Goal: Transaction & Acquisition: Purchase product/service

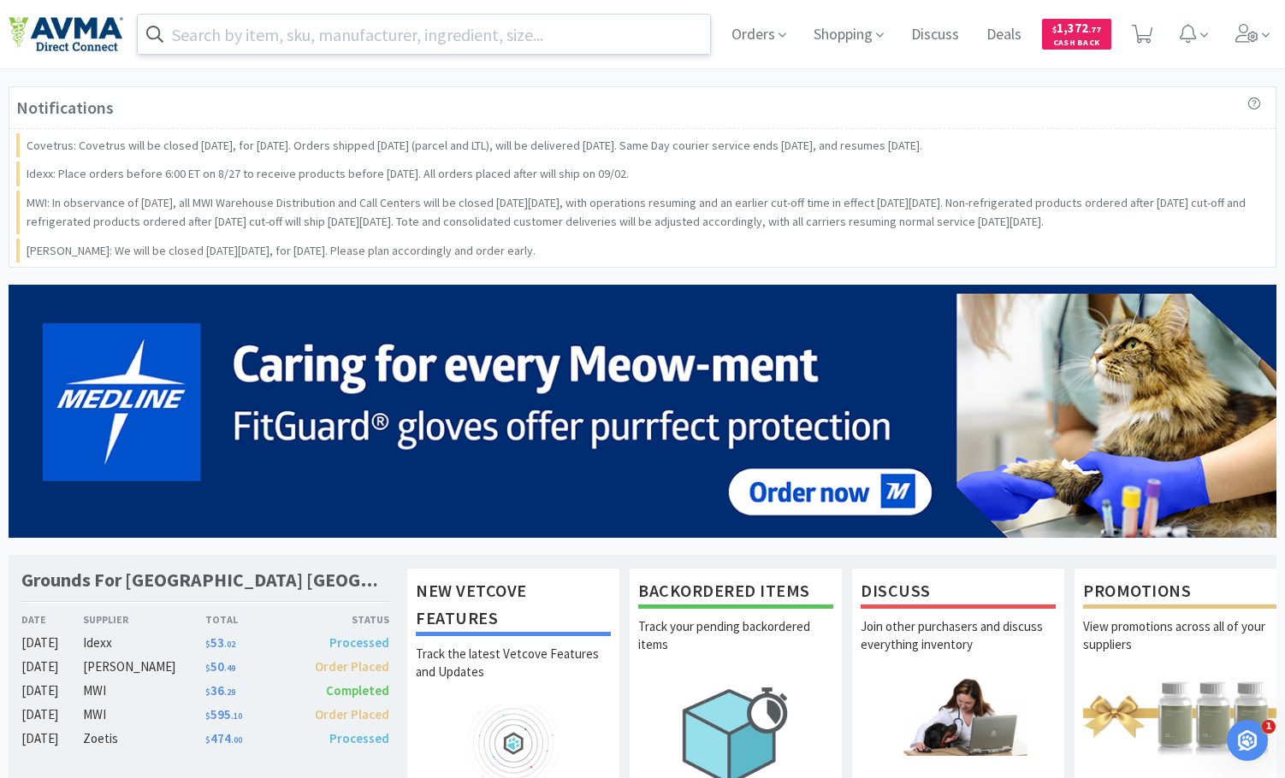
click at [595, 38] on input "text" at bounding box center [424, 34] width 572 height 39
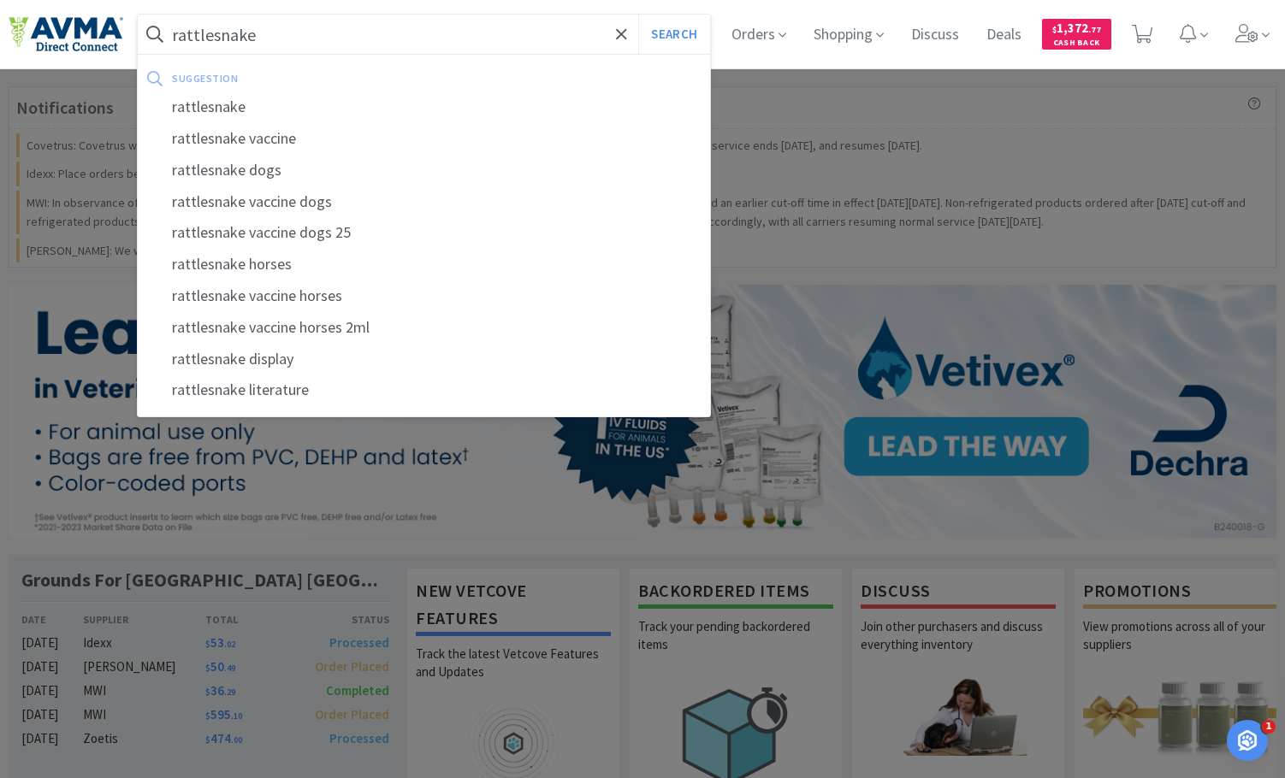
type input "rattlesnake"
click at [638, 15] on button "Search" at bounding box center [673, 34] width 71 height 39
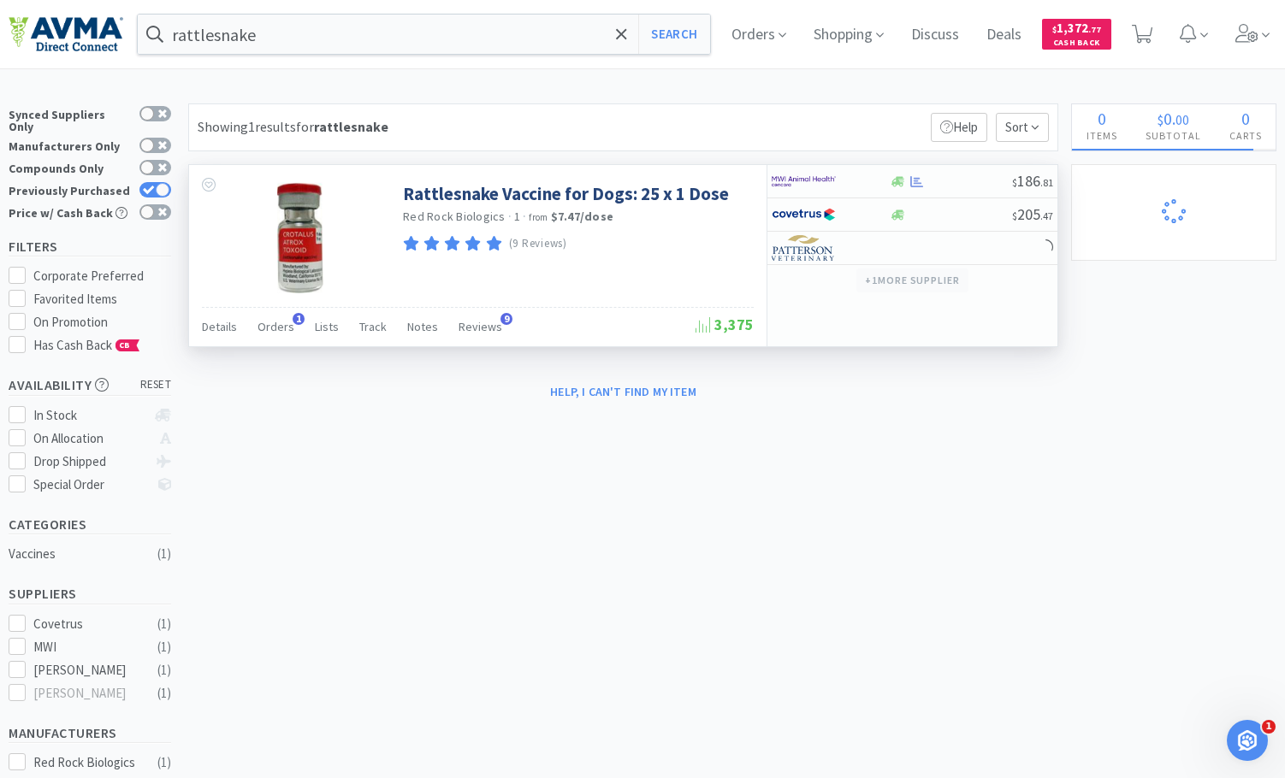
click at [864, 278] on button "+ 1 more supplier" at bounding box center [912, 281] width 112 height 24
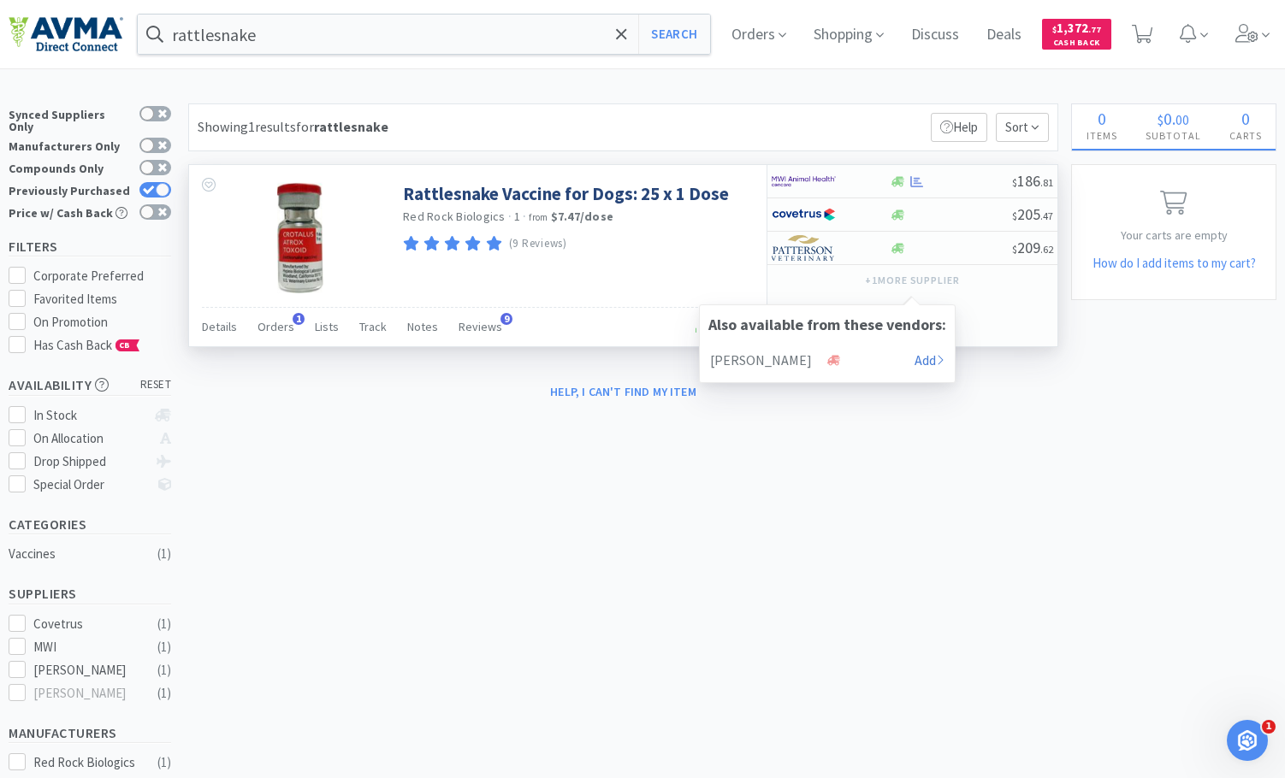
click at [667, 247] on div "(9 Reviews)" at bounding box center [576, 244] width 346 height 23
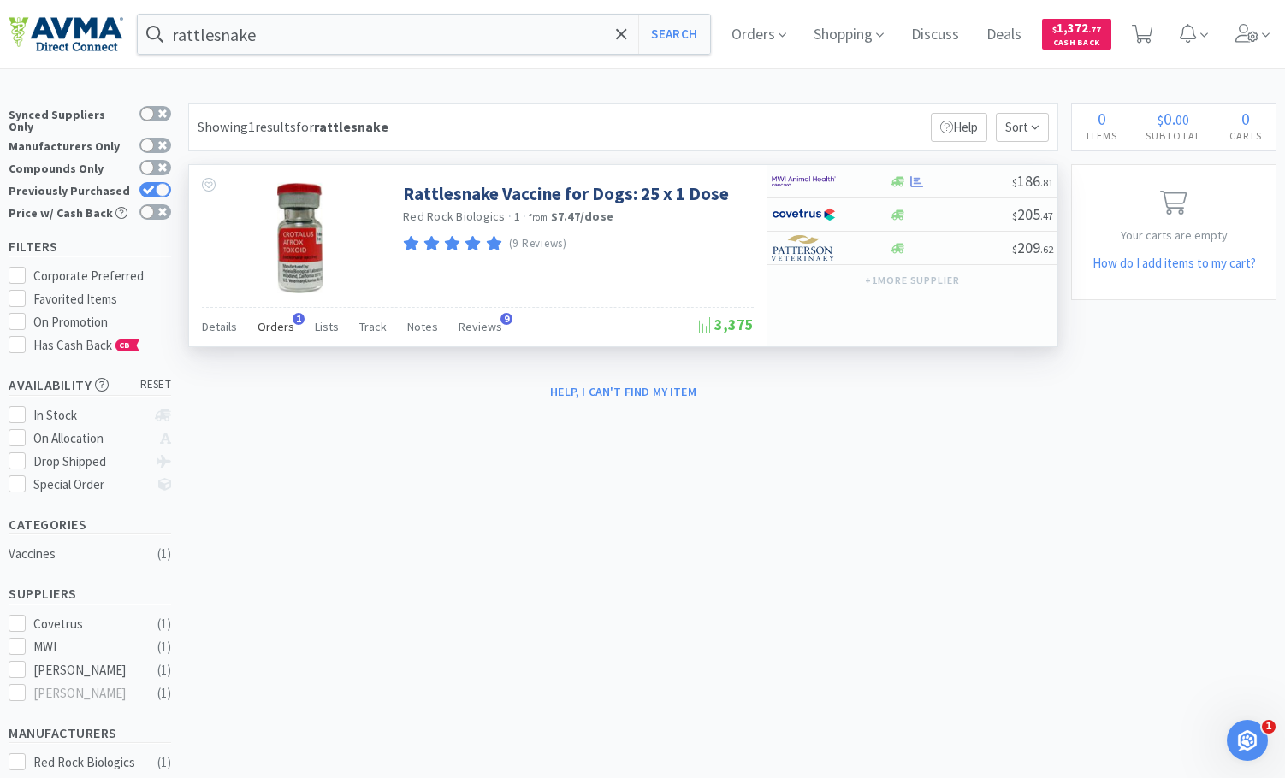
click at [275, 328] on span "Orders" at bounding box center [275, 326] width 37 height 15
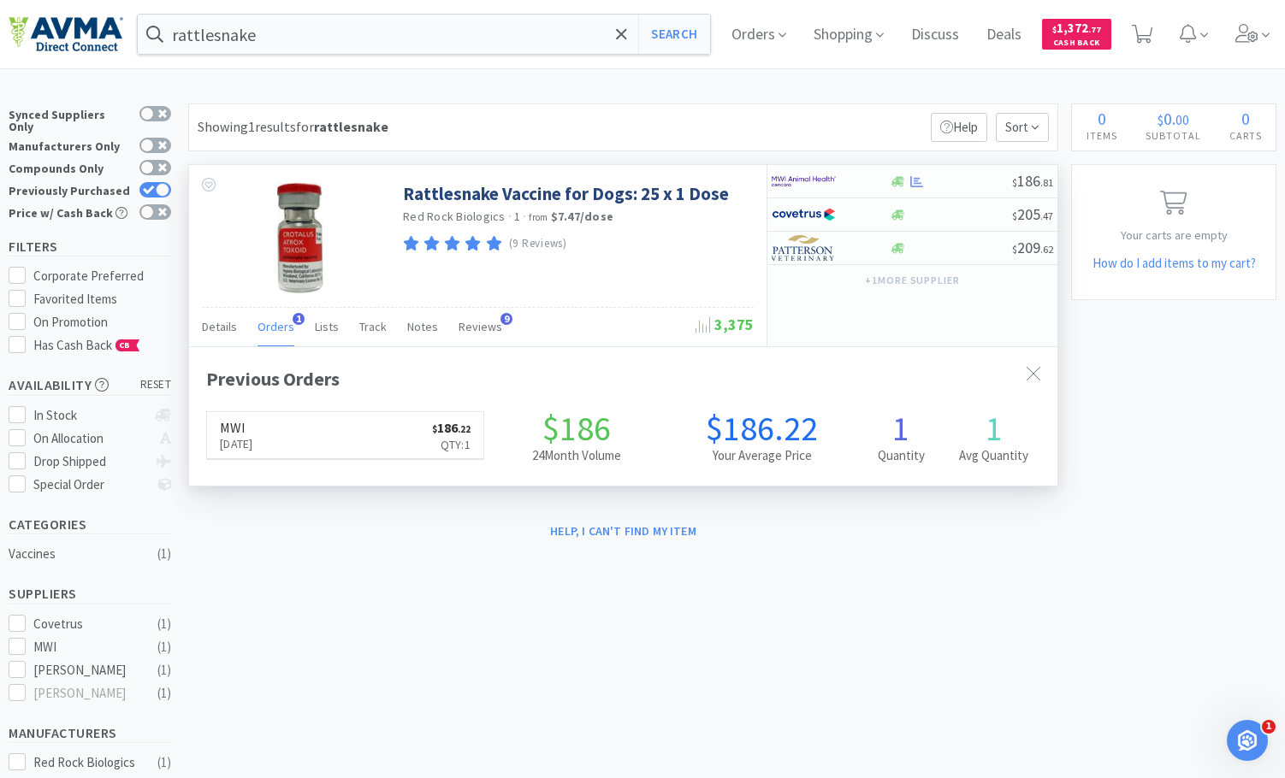
scroll to position [434, 868]
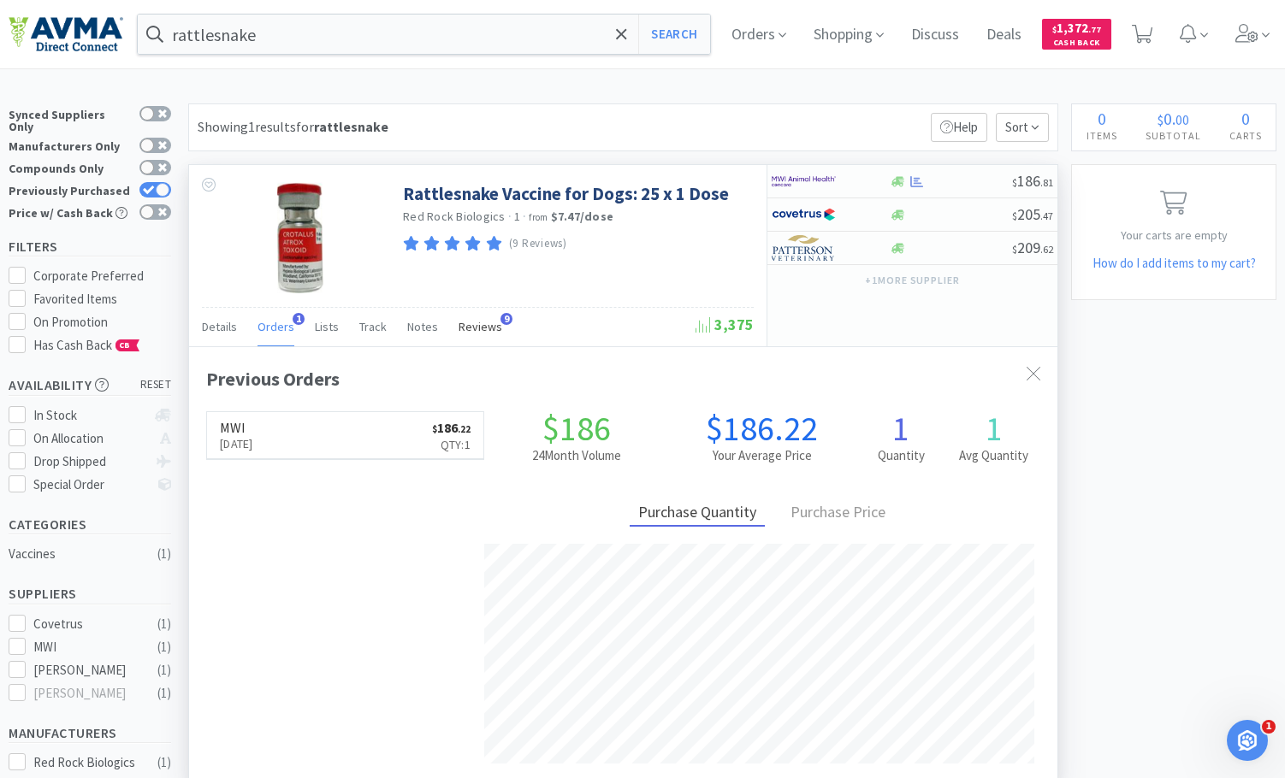
click at [483, 335] on div "Reviews 9" at bounding box center [480, 329] width 44 height 33
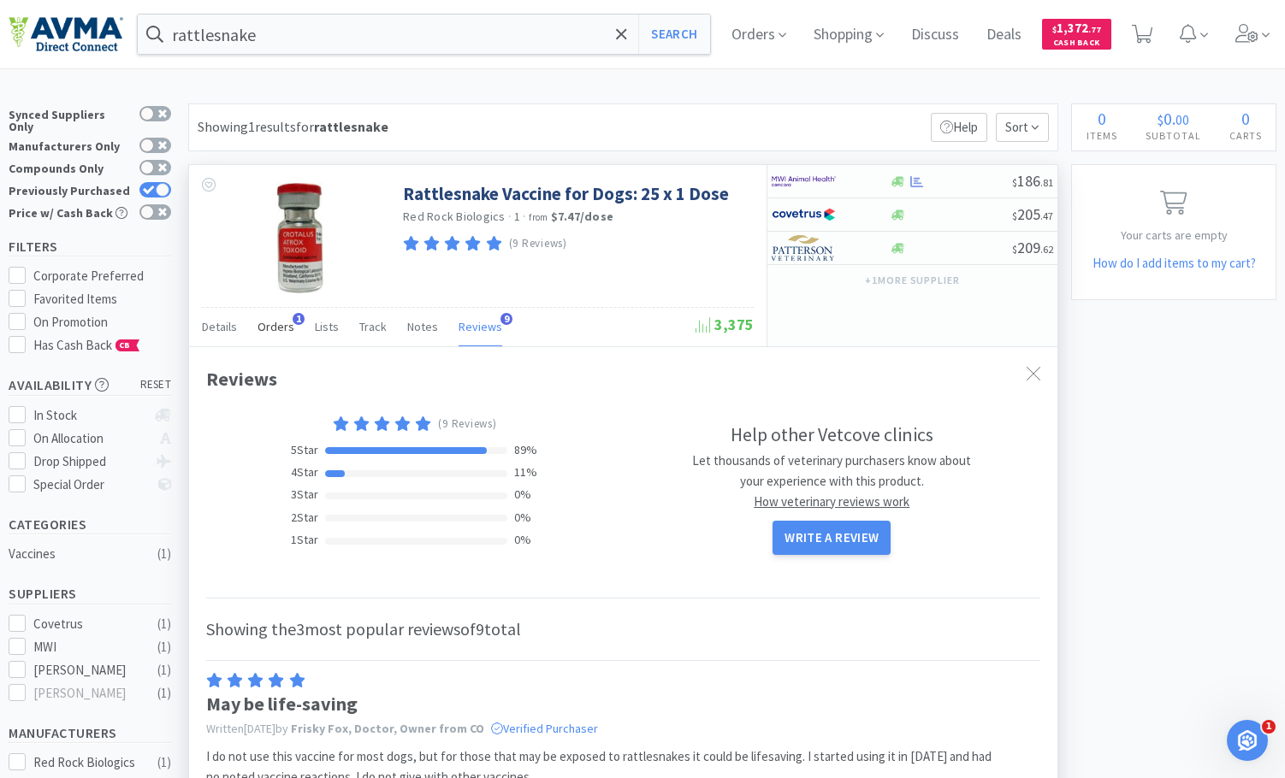
click at [275, 322] on span "Orders" at bounding box center [275, 326] width 37 height 15
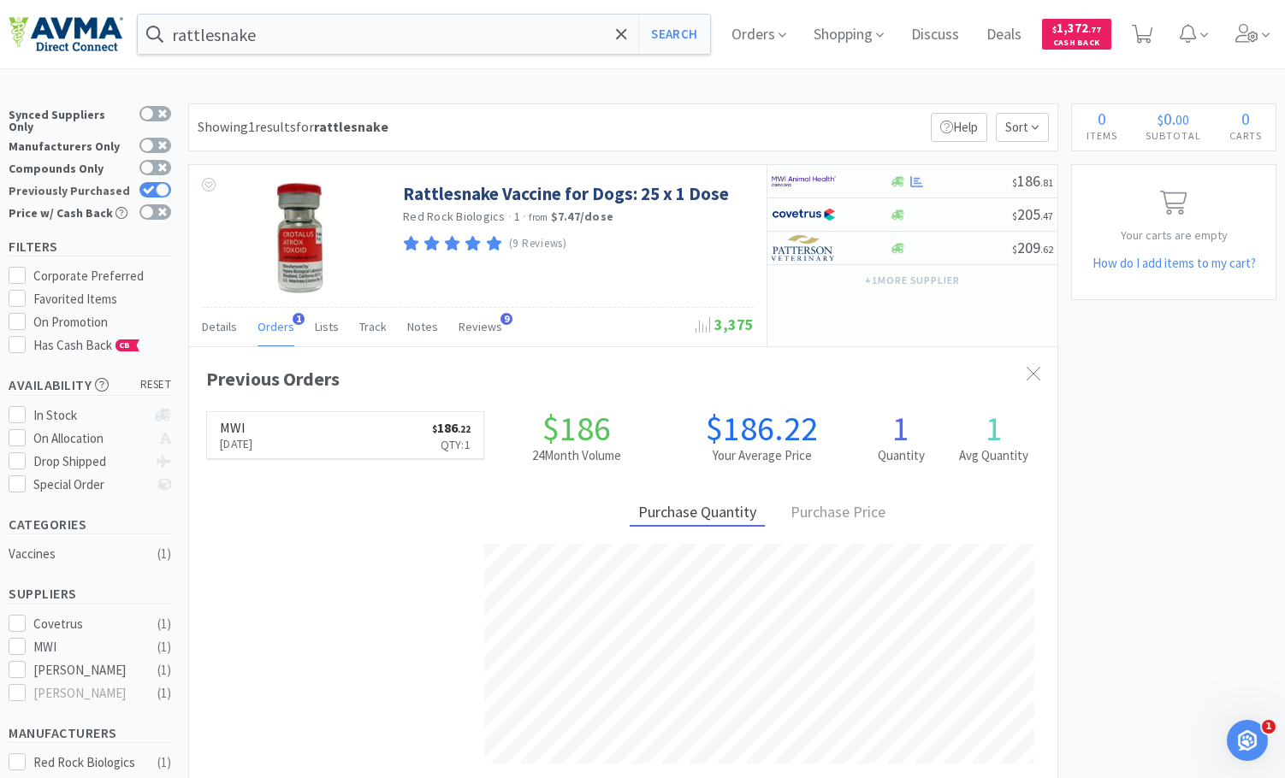
click at [166, 185] on div at bounding box center [163, 190] width 14 height 14
checkbox input "false"
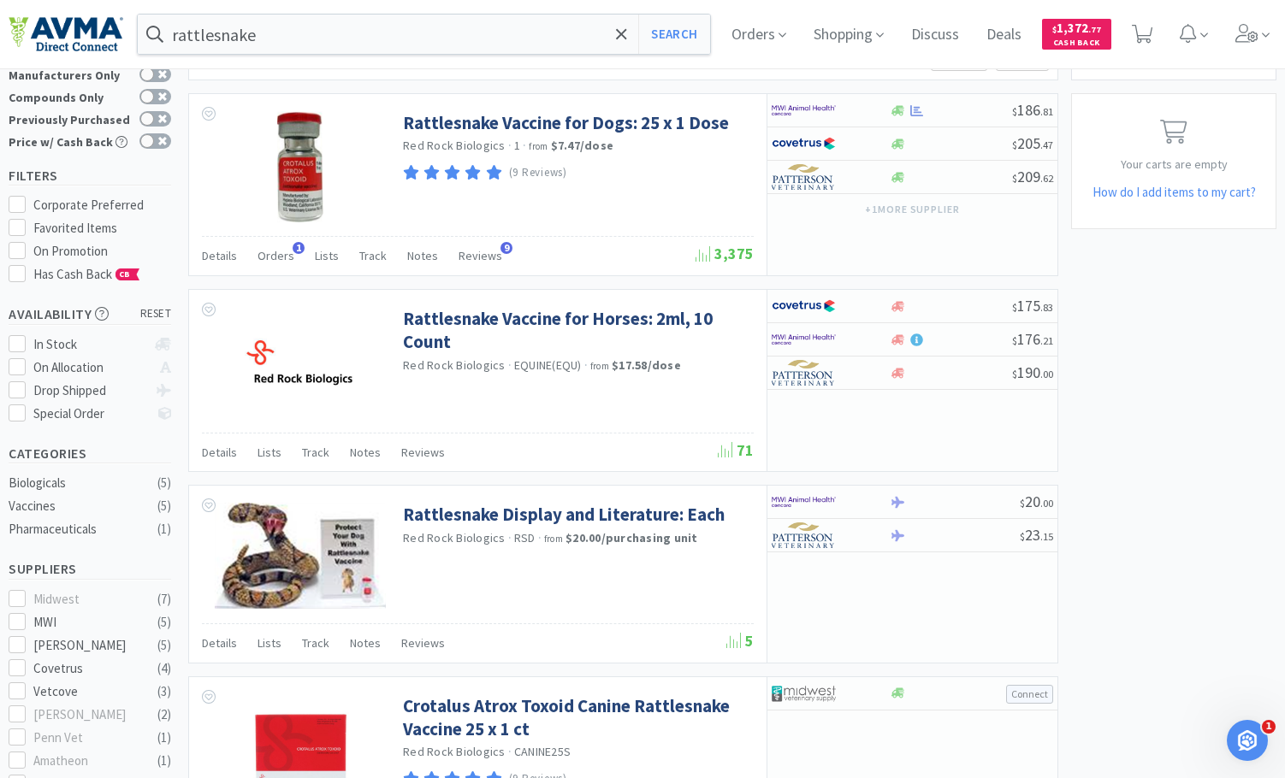
scroll to position [0, 0]
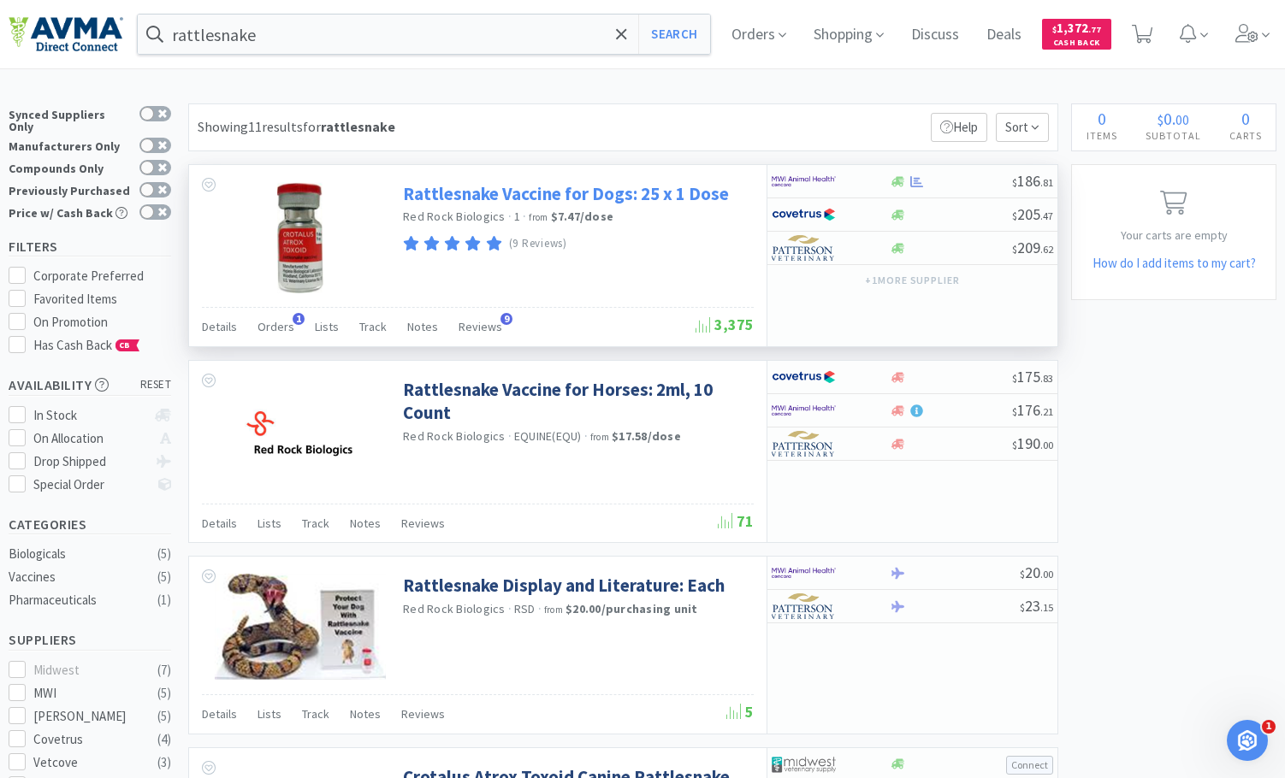
click at [488, 198] on link "Rattlesnake Vaccine for Dogs: 25 x 1 Dose" at bounding box center [566, 193] width 326 height 23
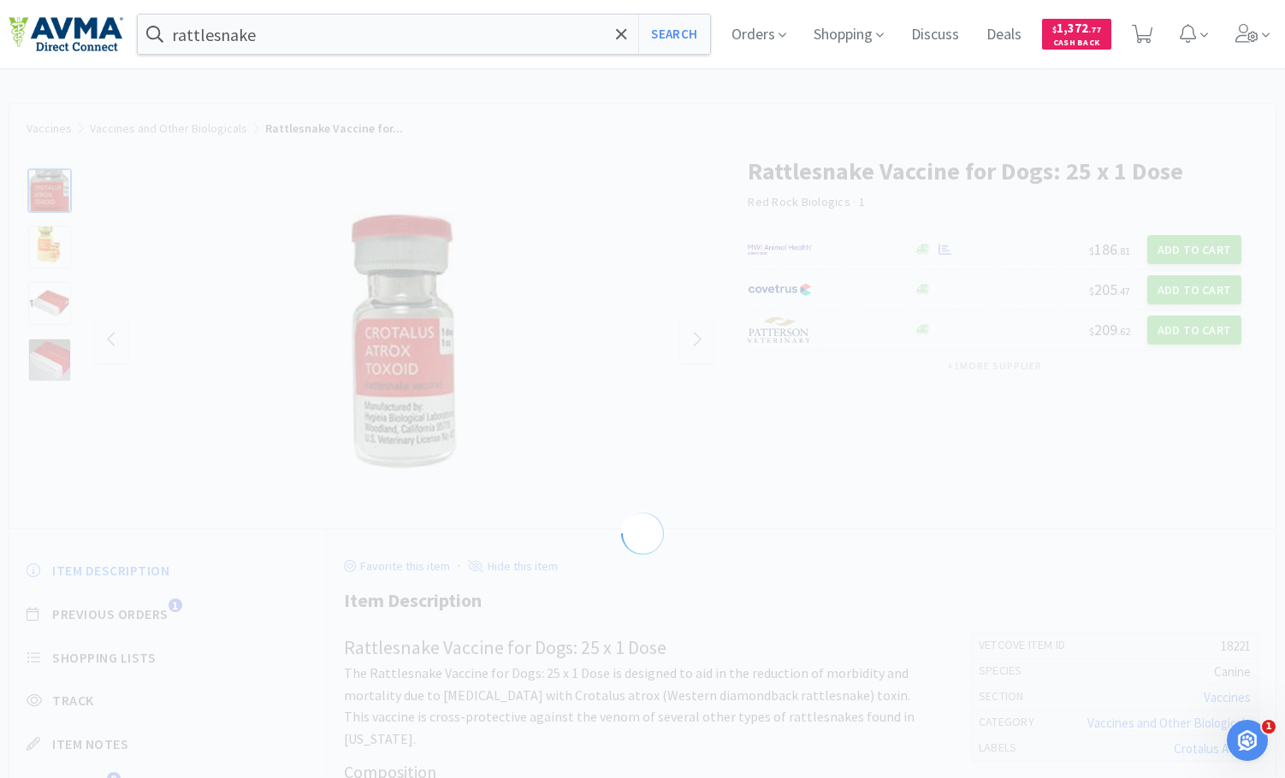
select select "18221"
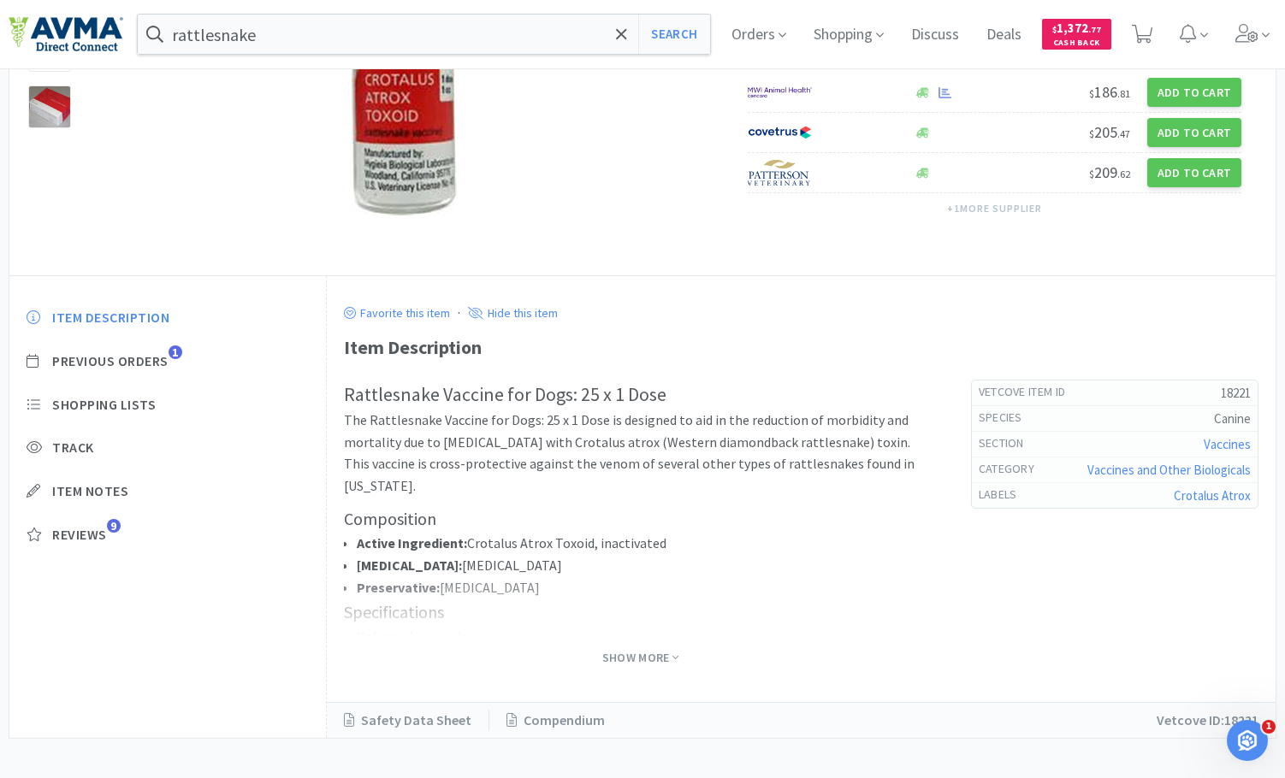
scroll to position [257, 0]
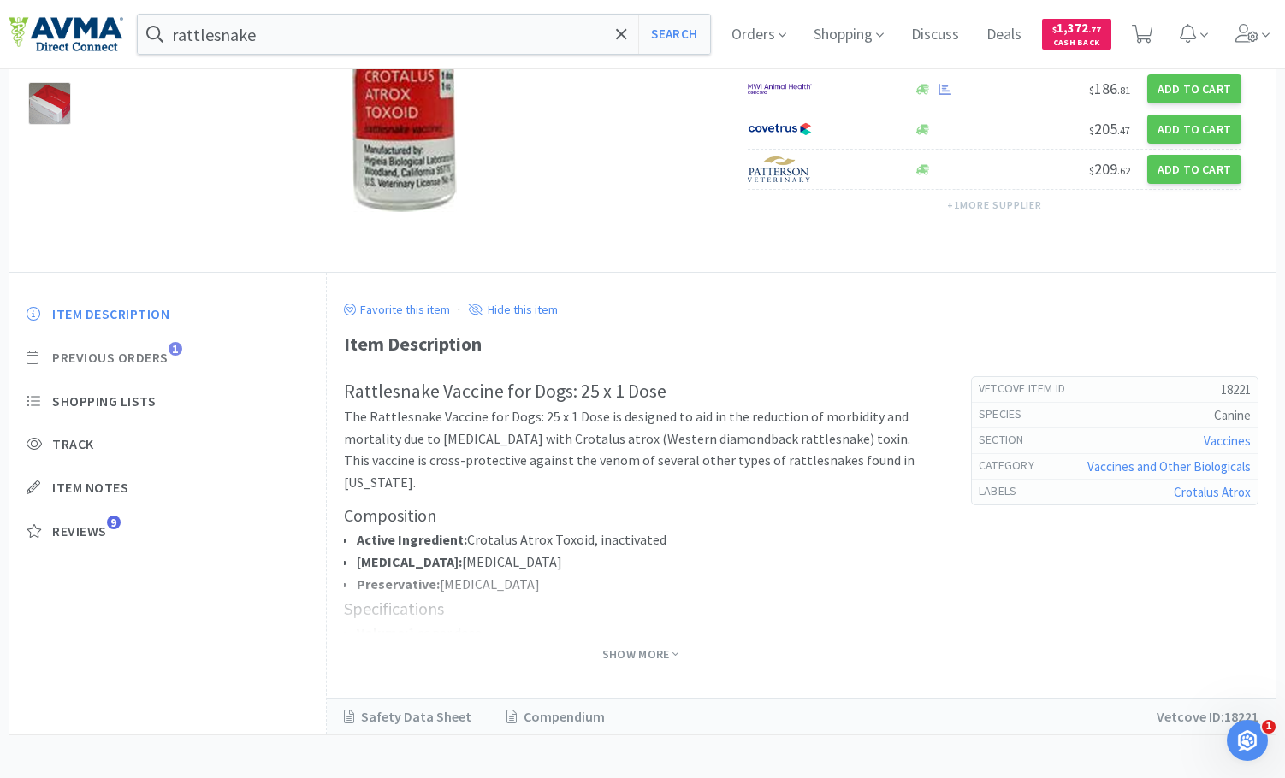
click at [93, 358] on span "Previous Orders" at bounding box center [110, 358] width 116 height 18
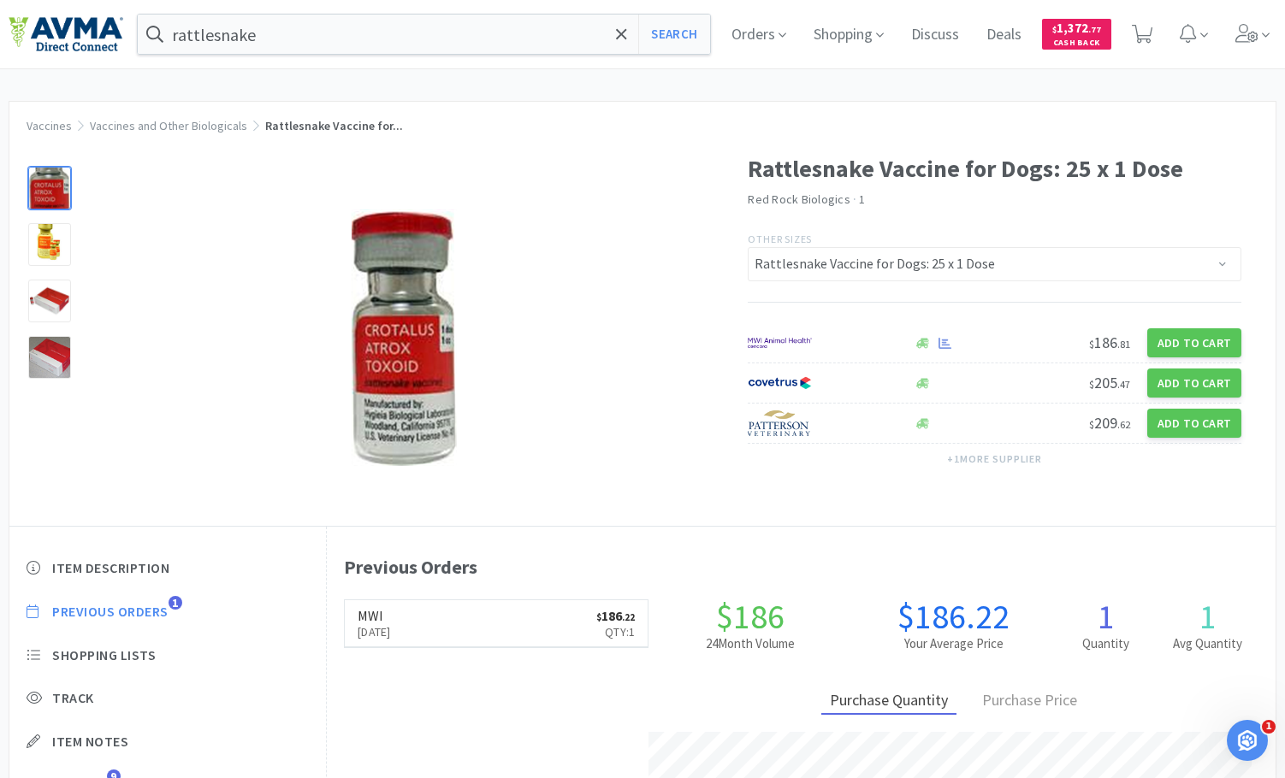
scroll to position [0, 0]
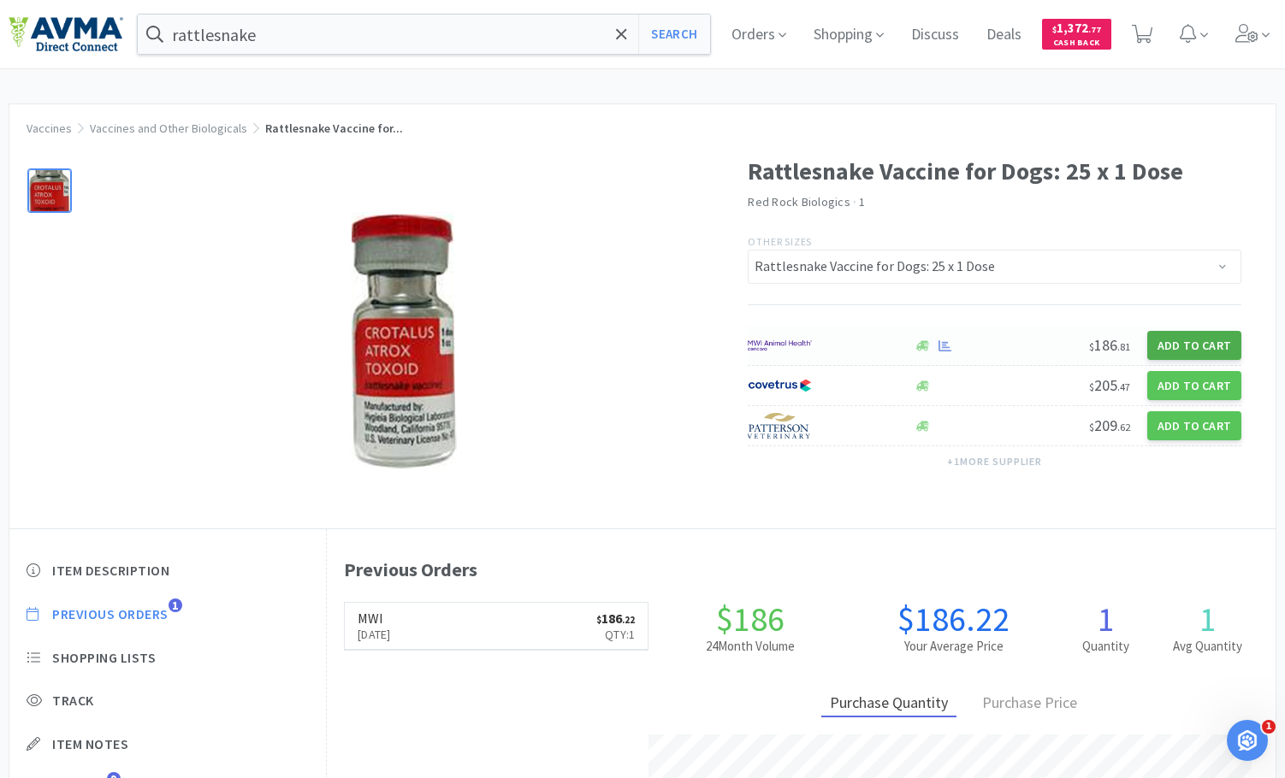
click at [1194, 343] on button "Add to Cart" at bounding box center [1194, 345] width 94 height 29
select select "1"
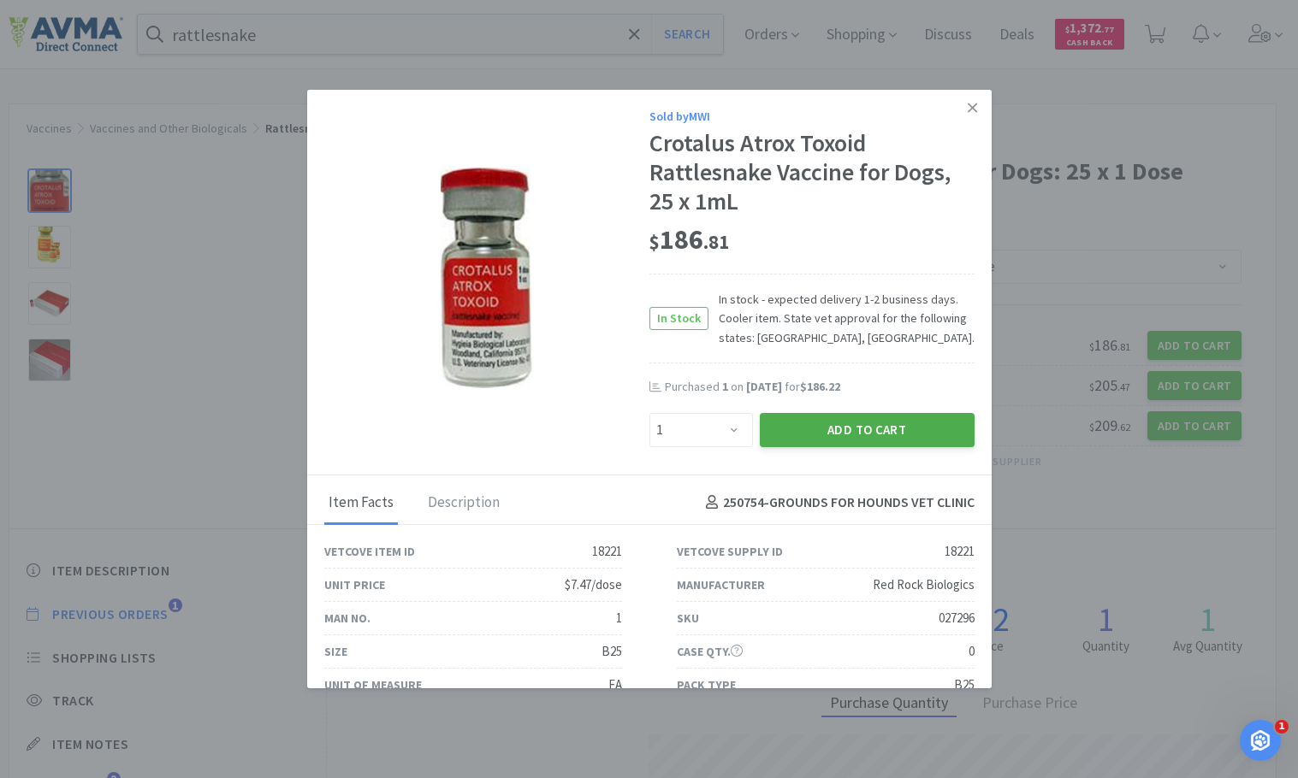
click at [897, 437] on button "Add to Cart" at bounding box center [867, 430] width 215 height 34
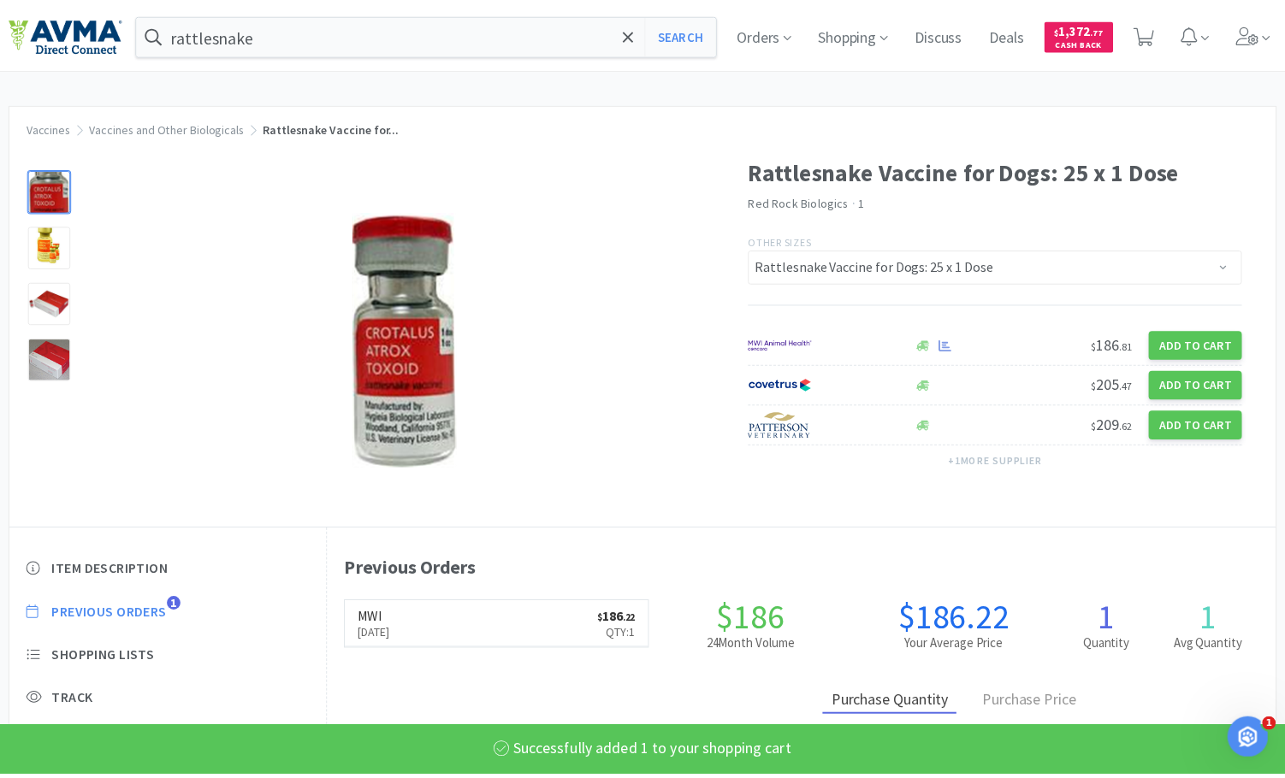
scroll to position [854845, 854360]
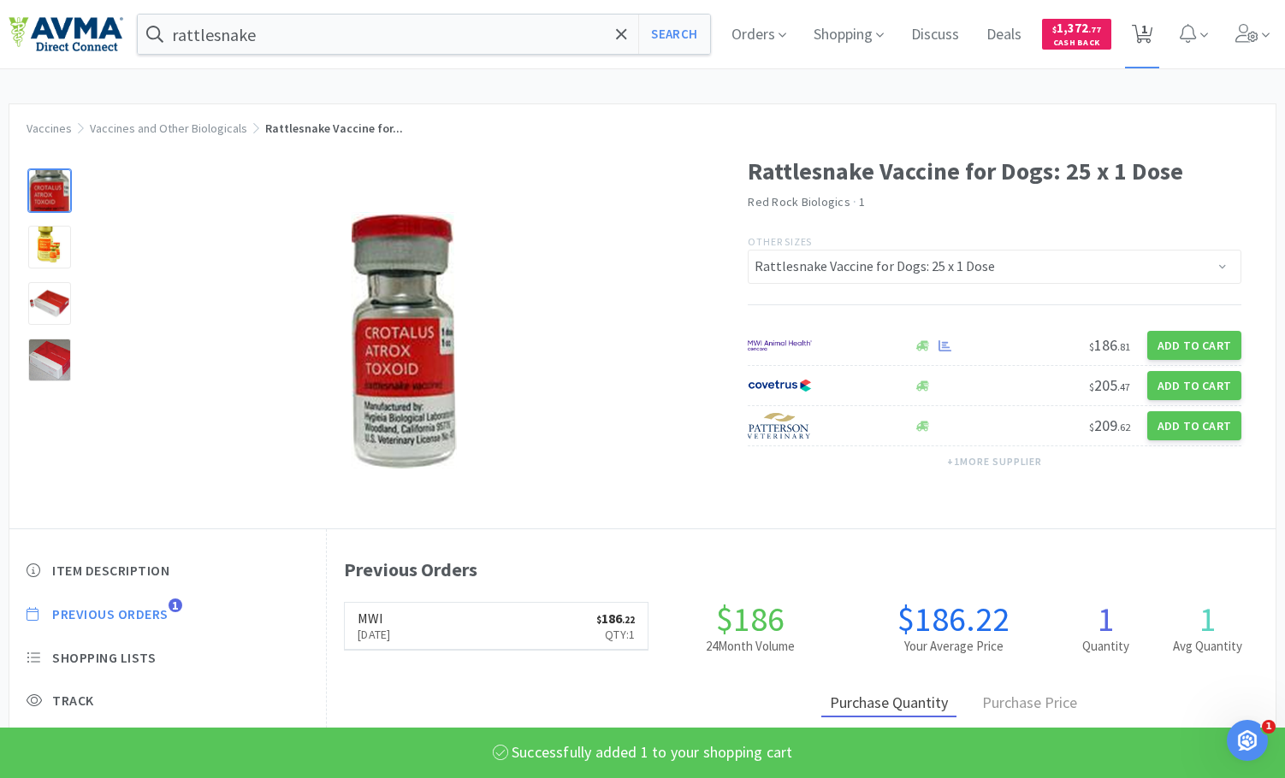
click at [1153, 28] on icon at bounding box center [1142, 34] width 21 height 19
select select "1"
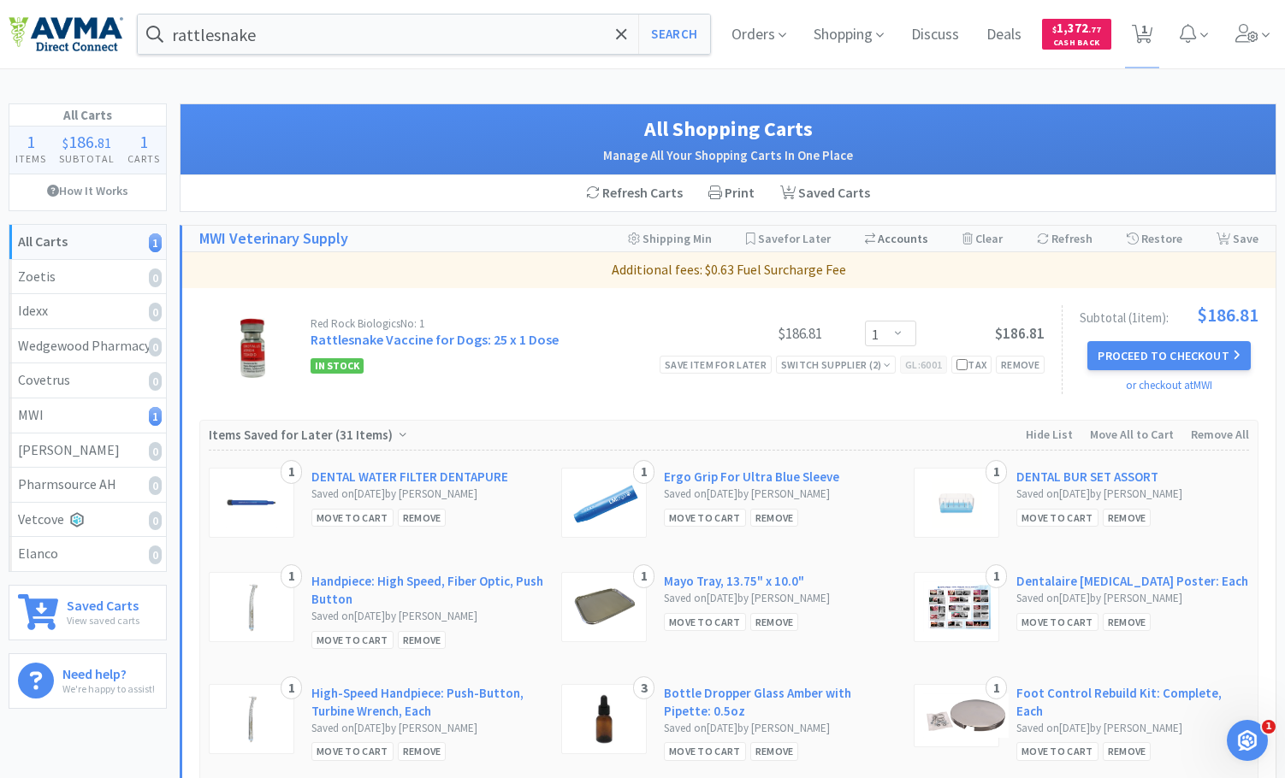
click at [888, 239] on div "Switch Accounts ( 250754 )" at bounding box center [896, 239] width 63 height 26
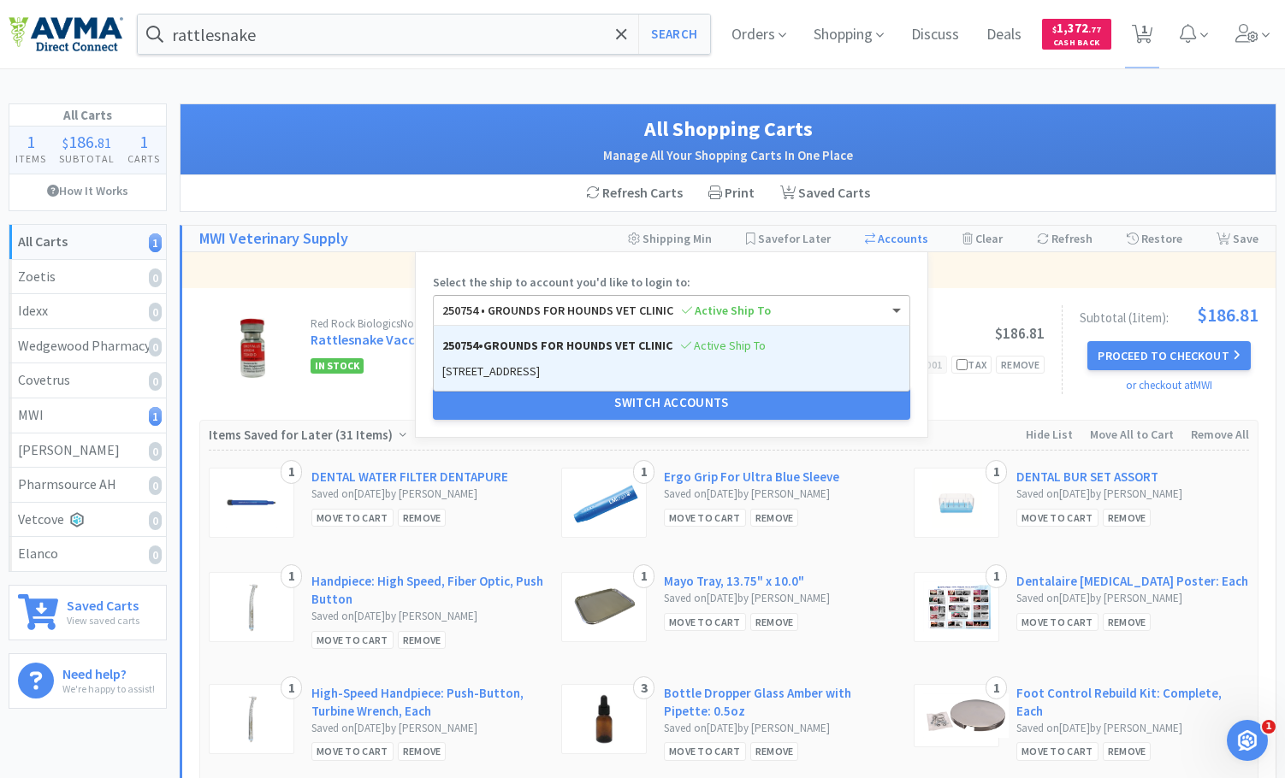
click at [907, 306] on span at bounding box center [898, 310] width 21 height 29
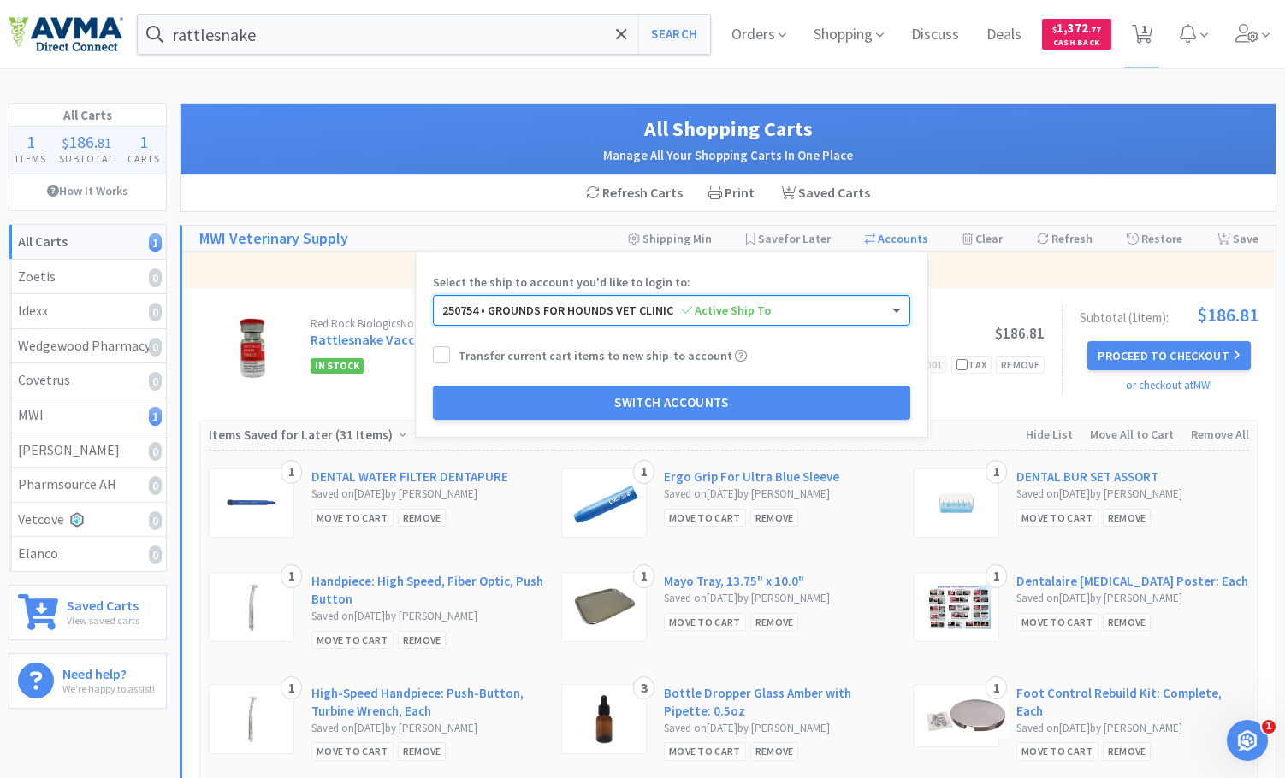
click at [907, 306] on span at bounding box center [898, 310] width 21 height 29
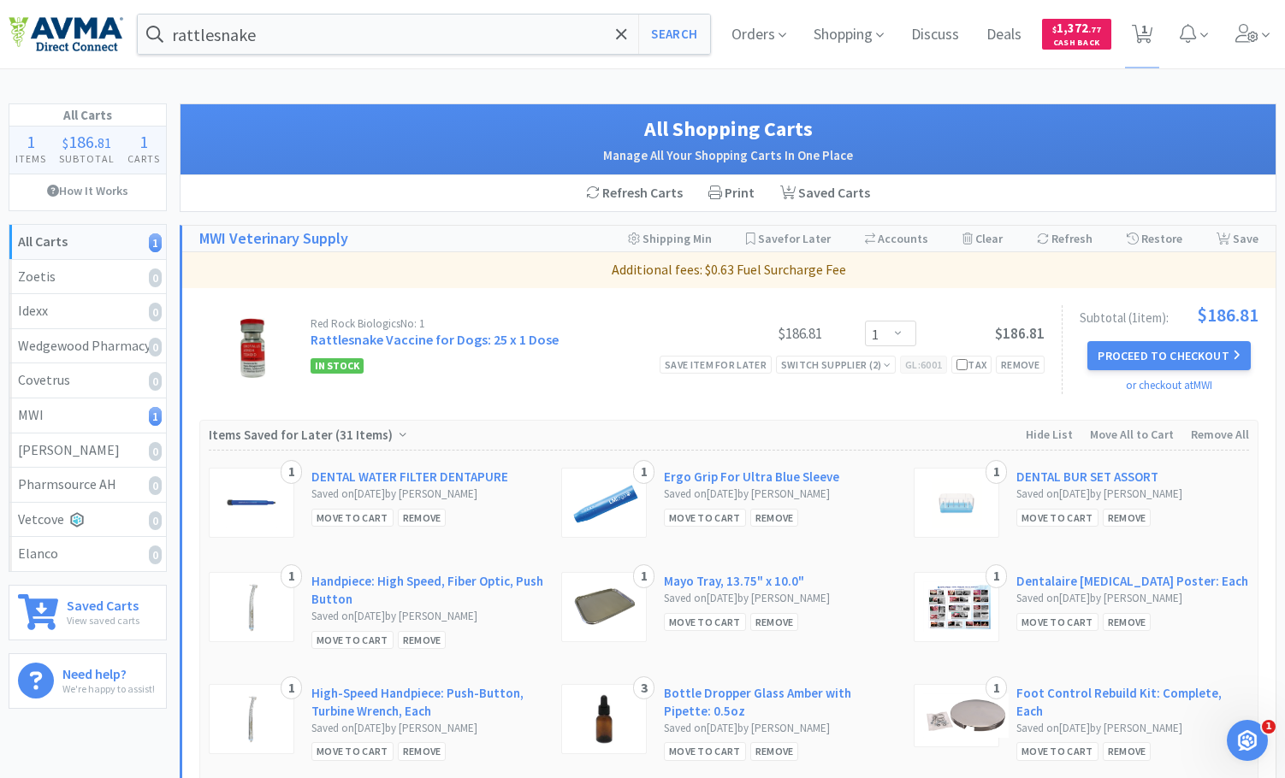
click at [989, 289] on div "Red Rock Biologics No: 1 Rattlesnake Vaccine for Dogs: 25 x 1 Dose $186.81 Ente…" at bounding box center [728, 354] width 1093 height 133
click at [1181, 352] on button "Proceed to Checkout" at bounding box center [1168, 355] width 163 height 29
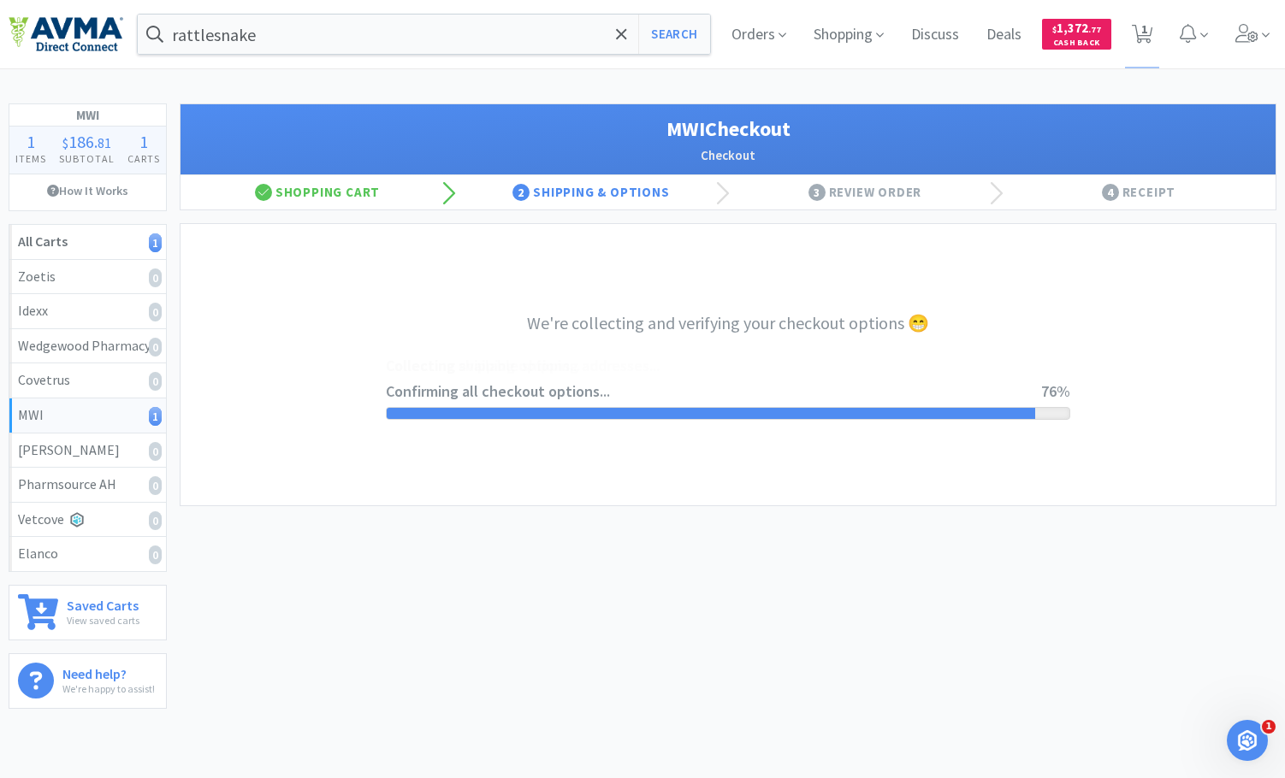
select select "STD_"
select select "GP1"
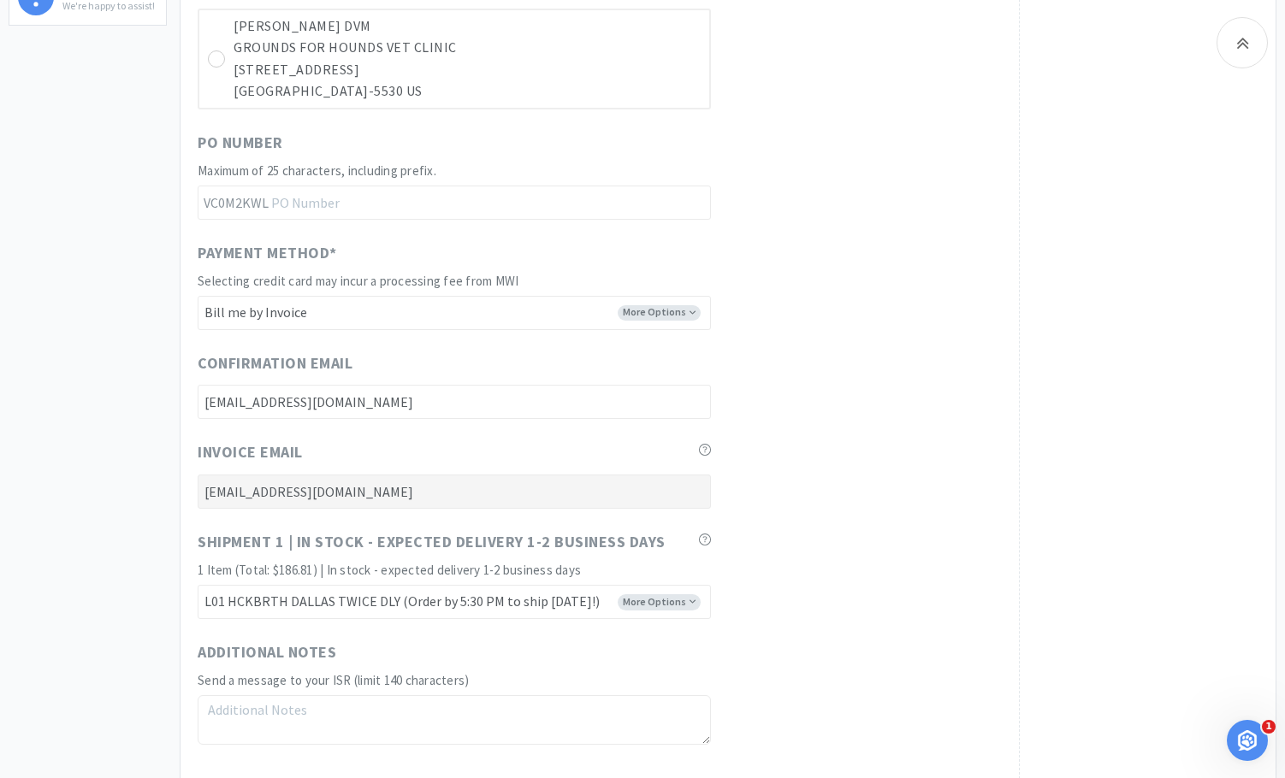
scroll to position [934, 0]
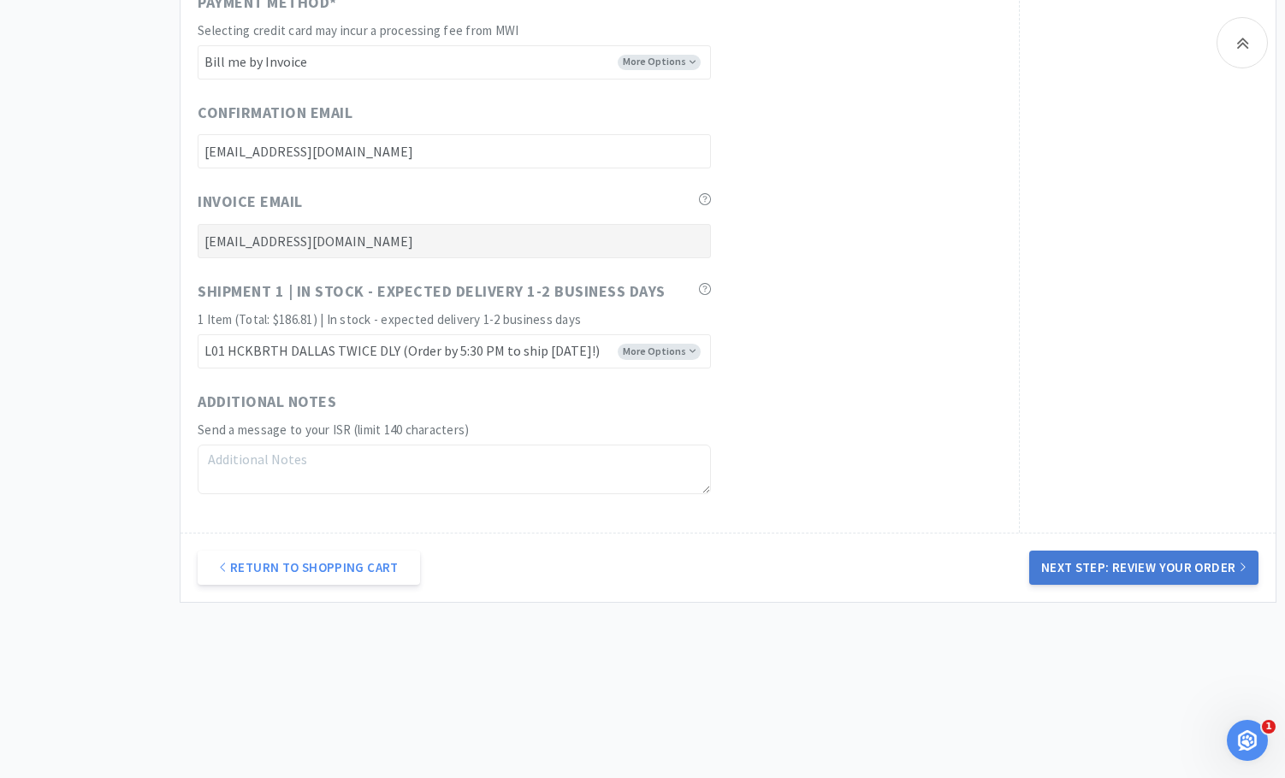
click at [1152, 567] on button "Next Step: Review Your Order" at bounding box center [1143, 568] width 229 height 34
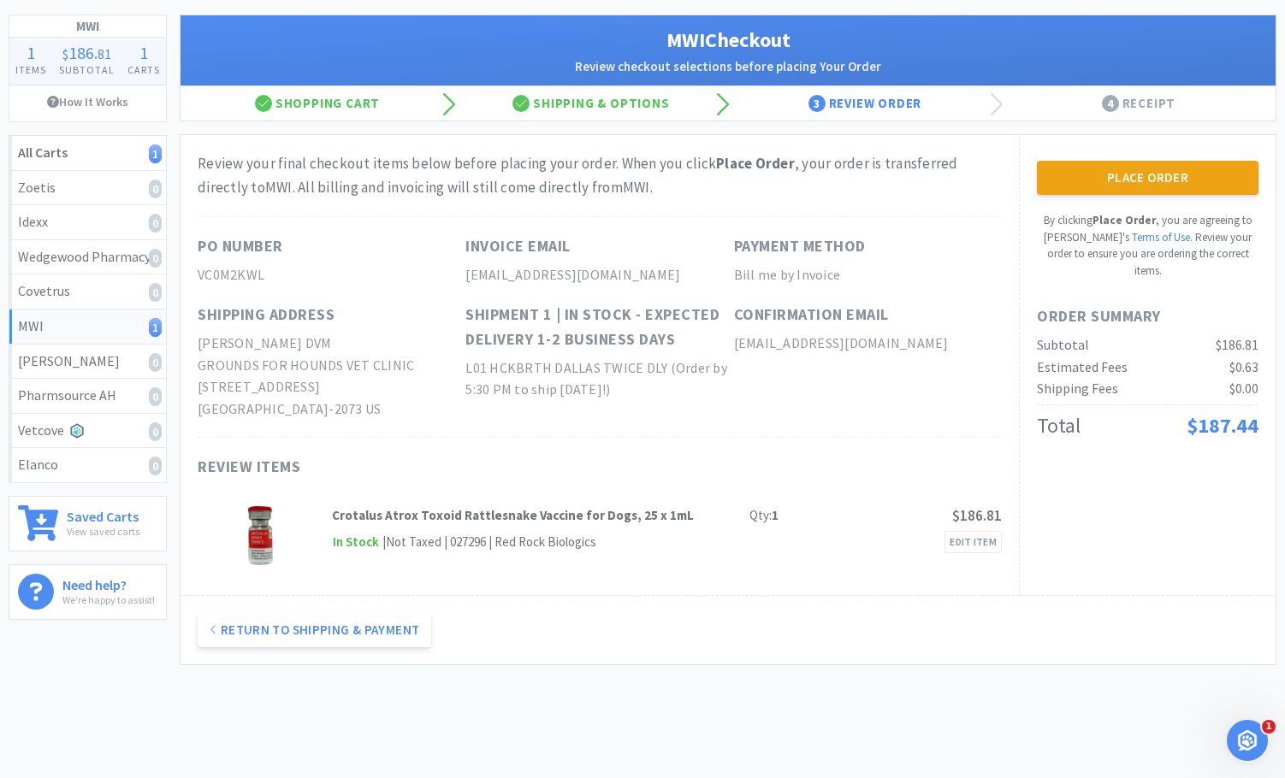
scroll to position [0, 0]
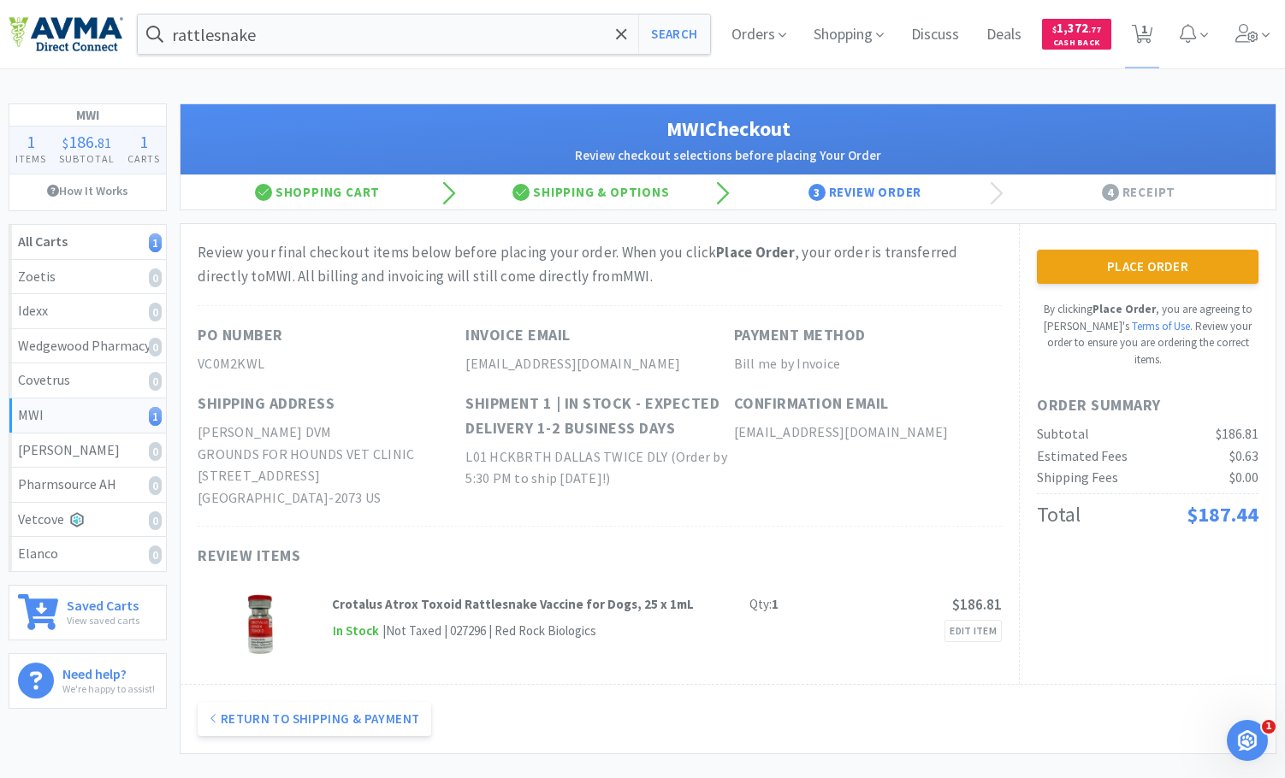
click at [1149, 280] on button "Place Order" at bounding box center [1148, 267] width 222 height 34
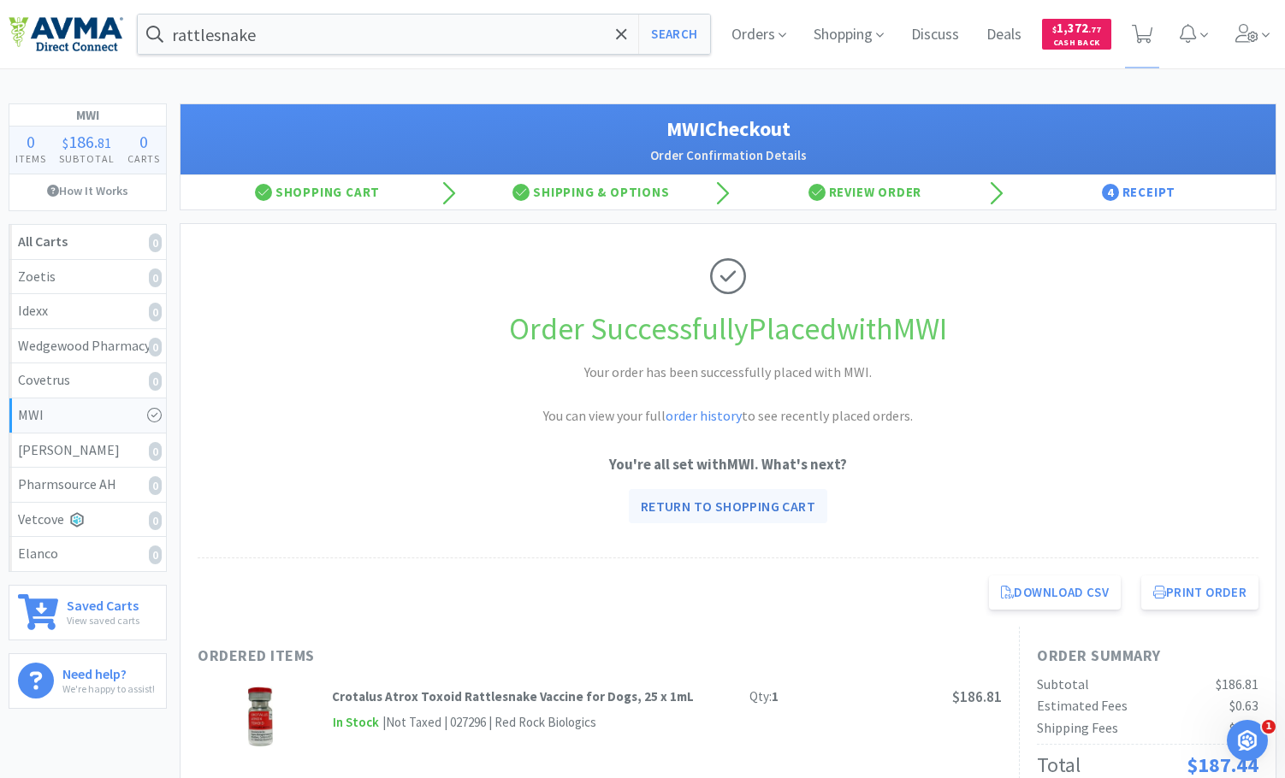
click at [801, 505] on link "Return to Shopping Cart" at bounding box center [728, 506] width 198 height 34
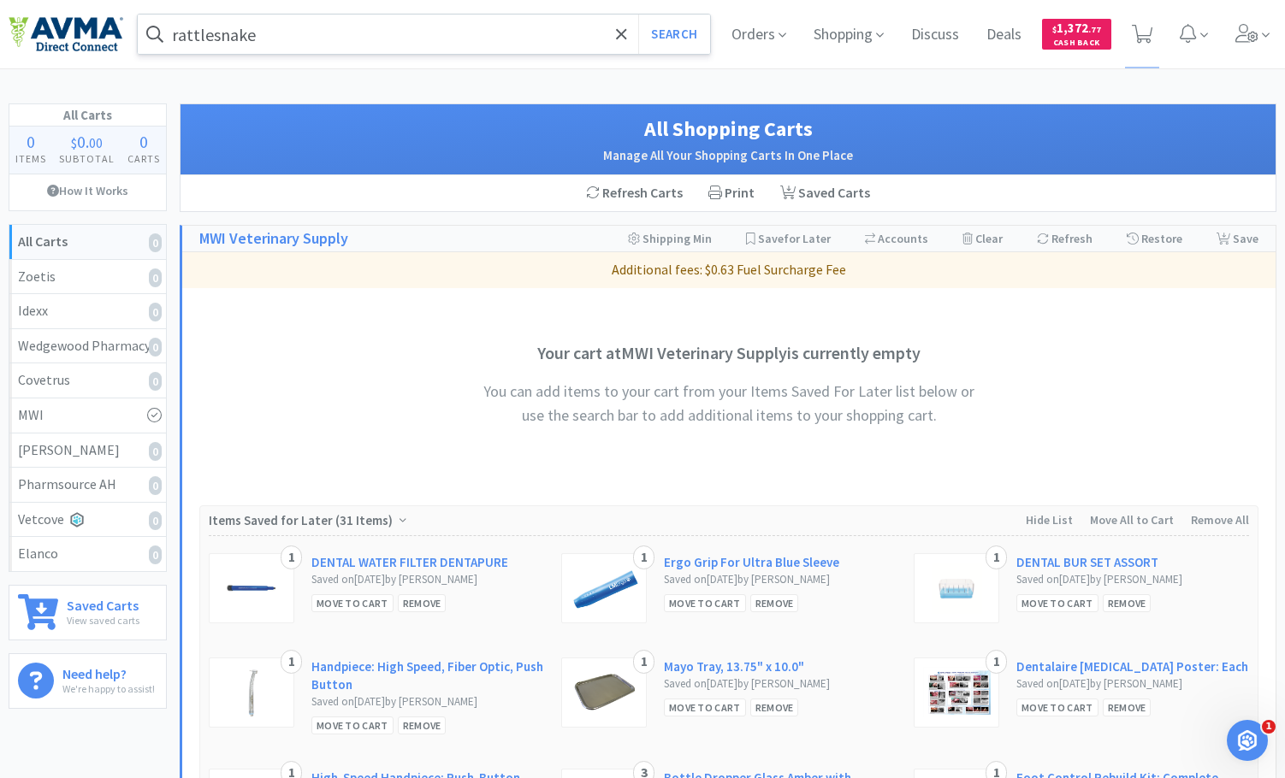
click at [460, 47] on input "rattlesnake" at bounding box center [424, 34] width 572 height 39
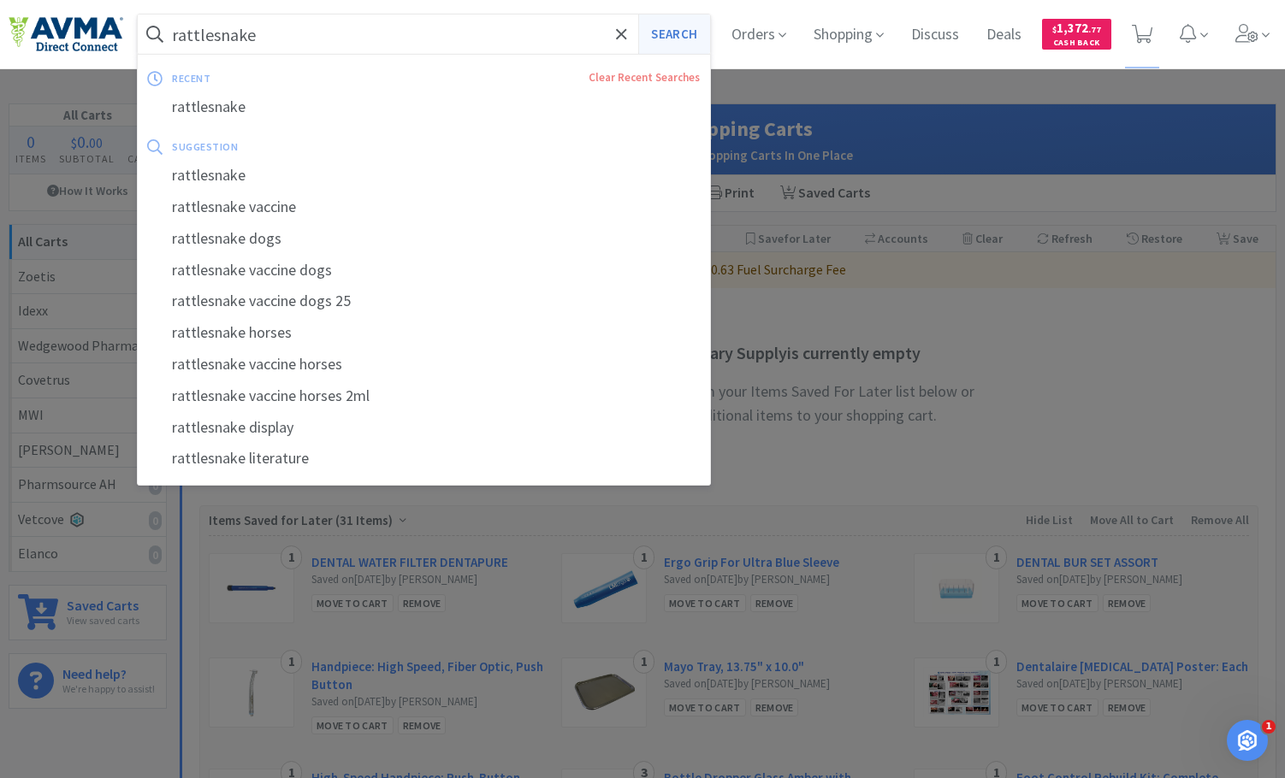
click at [671, 43] on button "Search" at bounding box center [673, 34] width 71 height 39
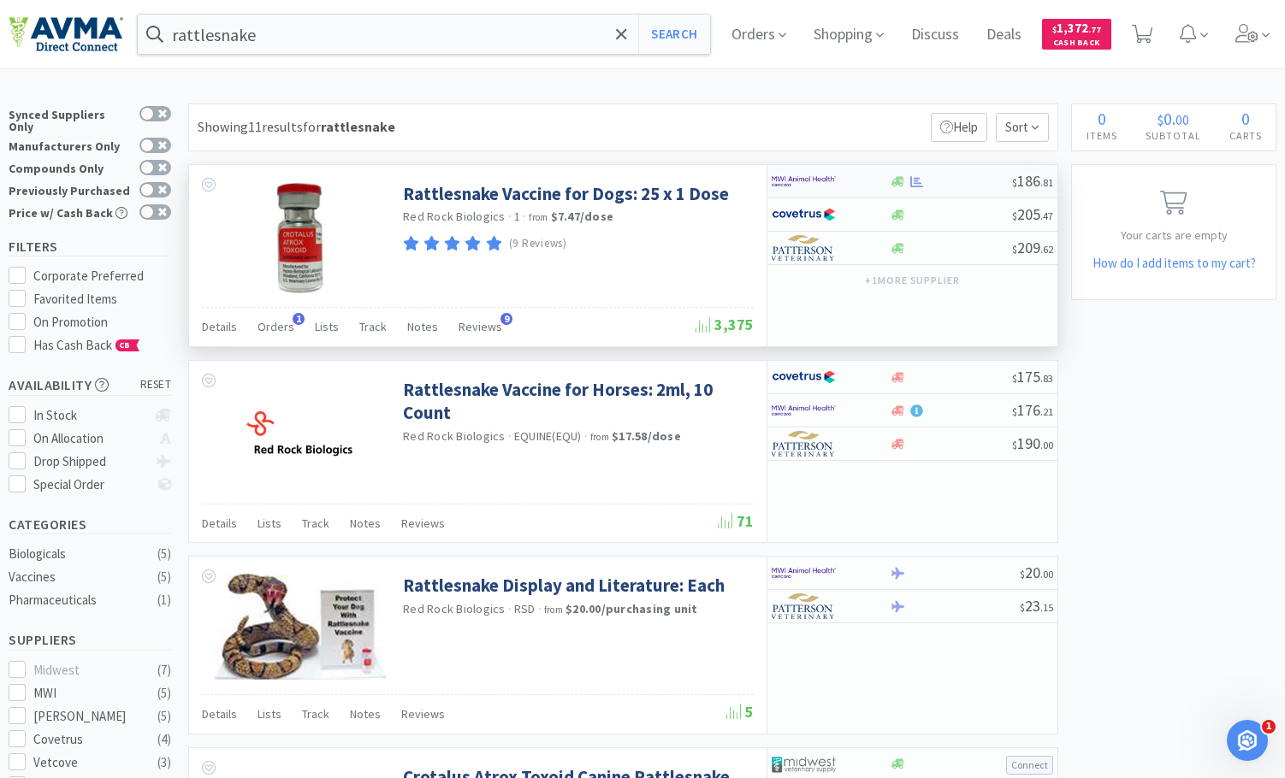
click at [867, 186] on div at bounding box center [829, 181] width 117 height 29
select select "1"
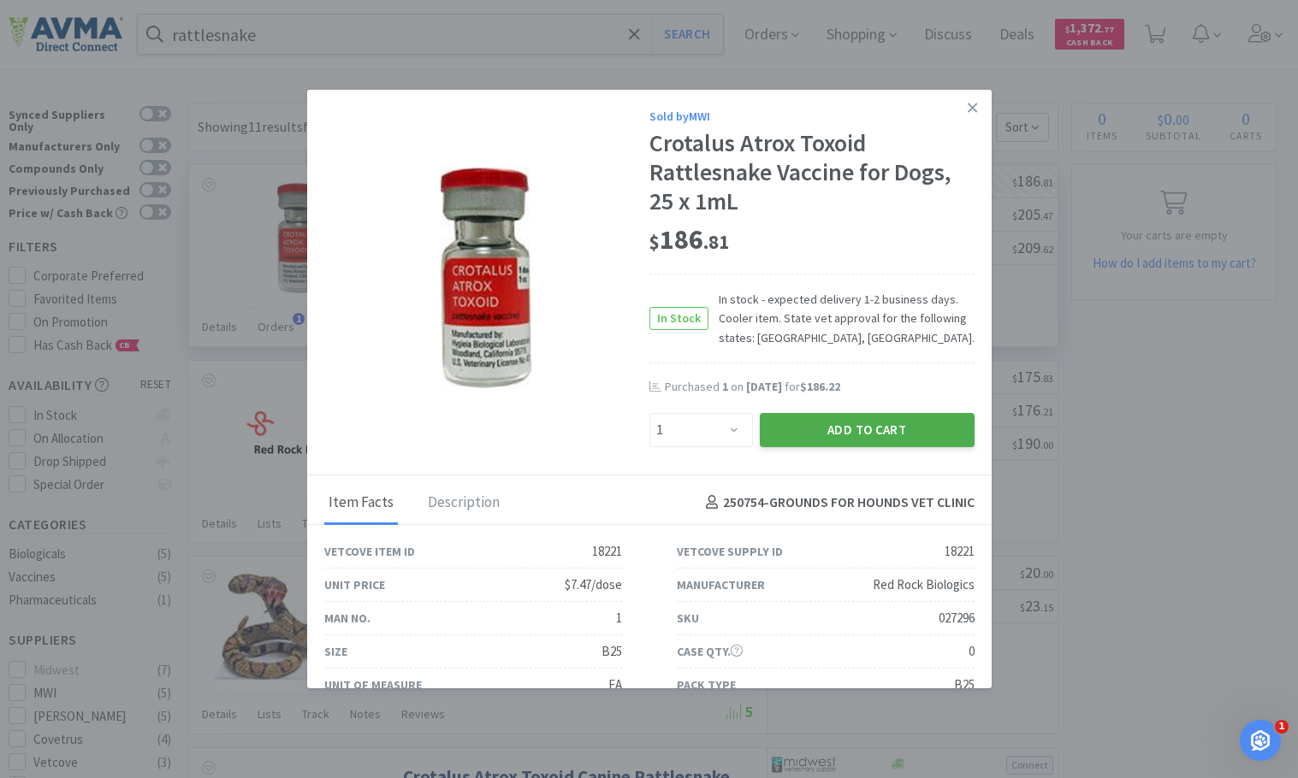
click at [811, 431] on button "Add to Cart" at bounding box center [867, 430] width 215 height 34
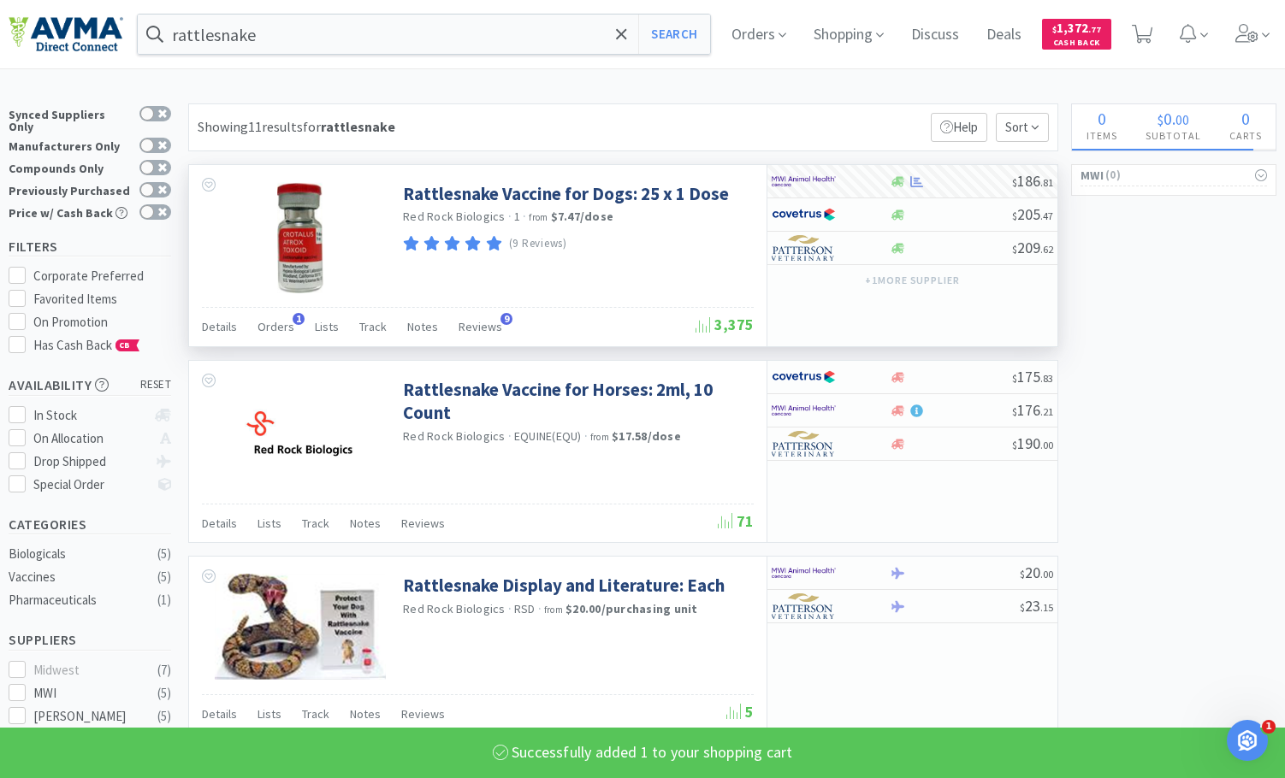
select select "1"
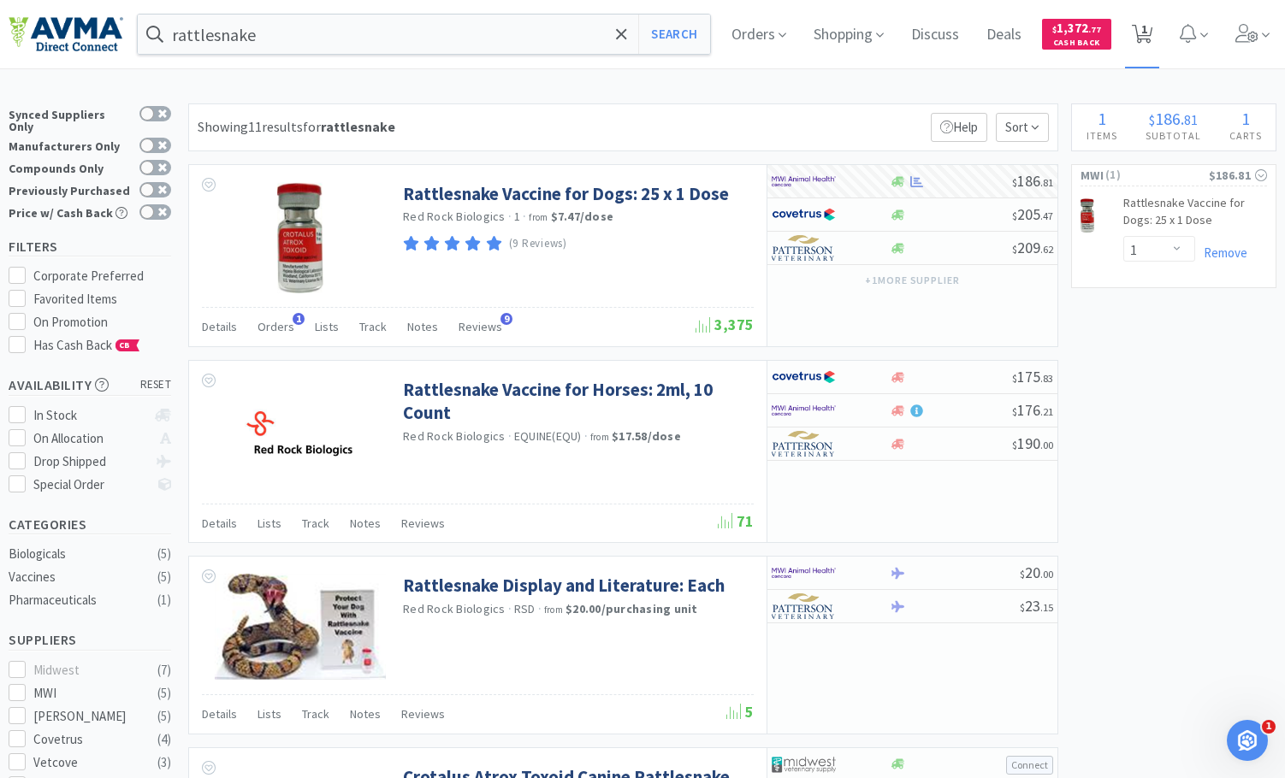
click at [1146, 45] on span "1" at bounding box center [1142, 34] width 21 height 24
select select "1"
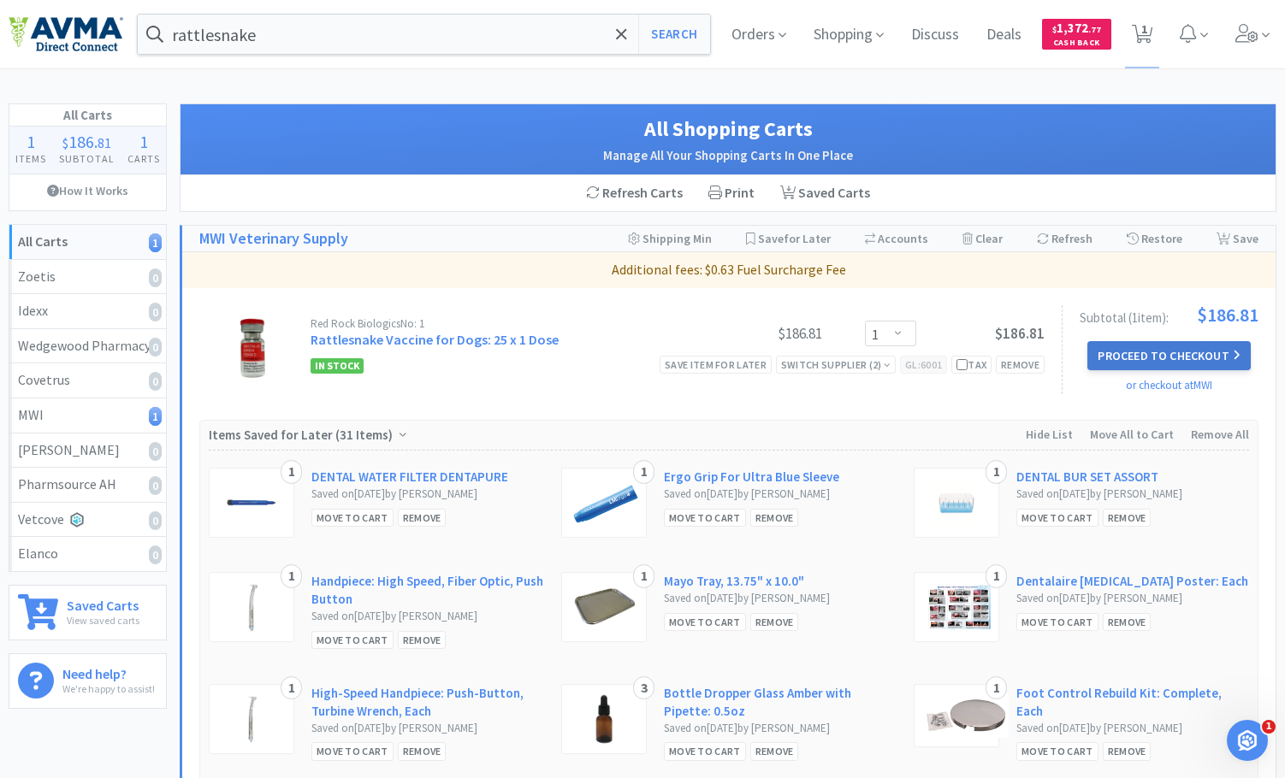
click at [1178, 358] on button "Proceed to Checkout" at bounding box center [1168, 355] width 163 height 29
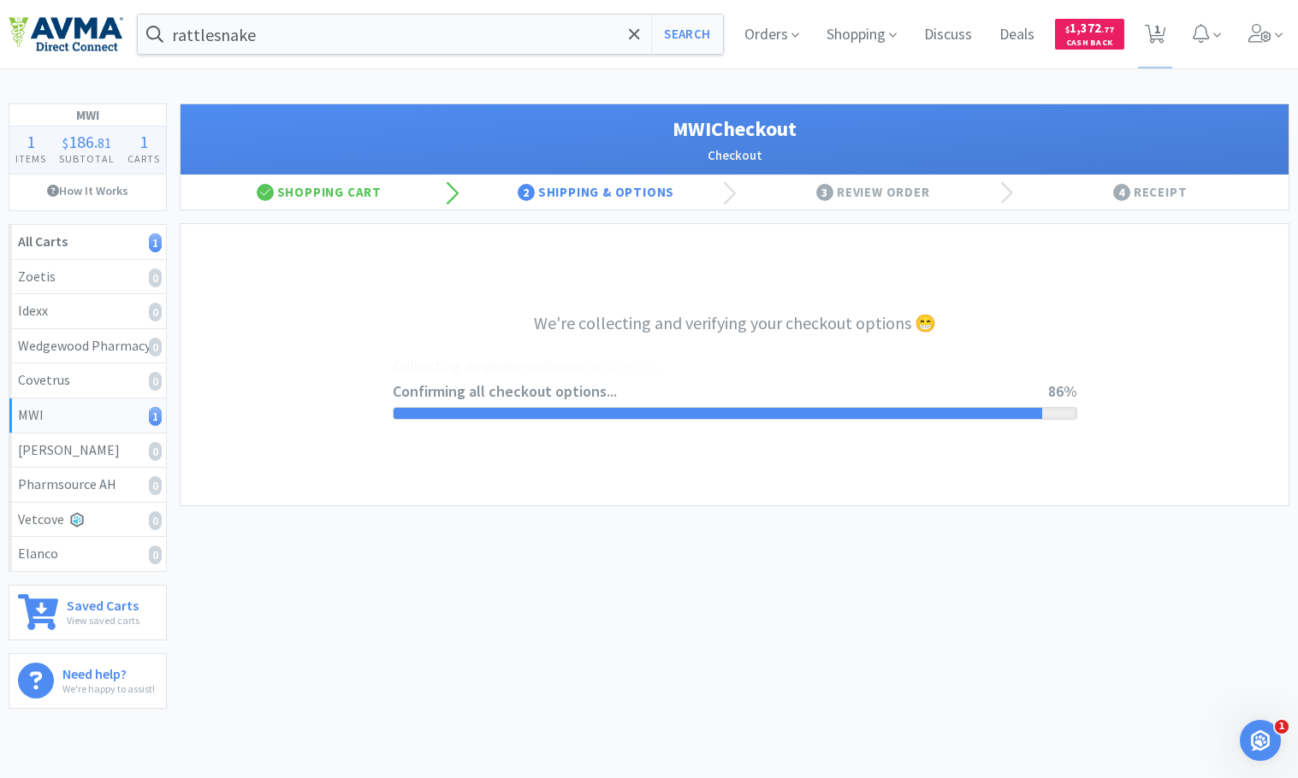
select select "STD_"
select select "GP1"
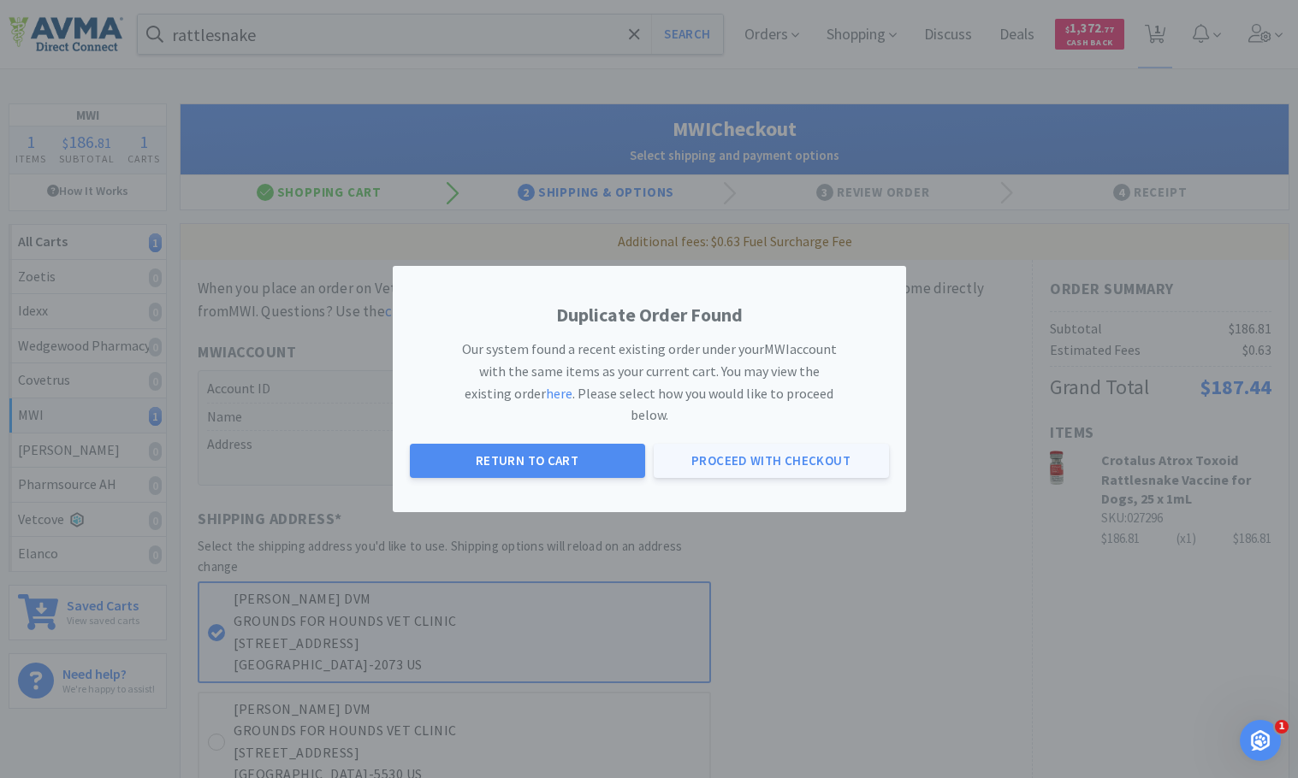
click at [737, 453] on button "Proceed with Checkout" at bounding box center [770, 461] width 235 height 34
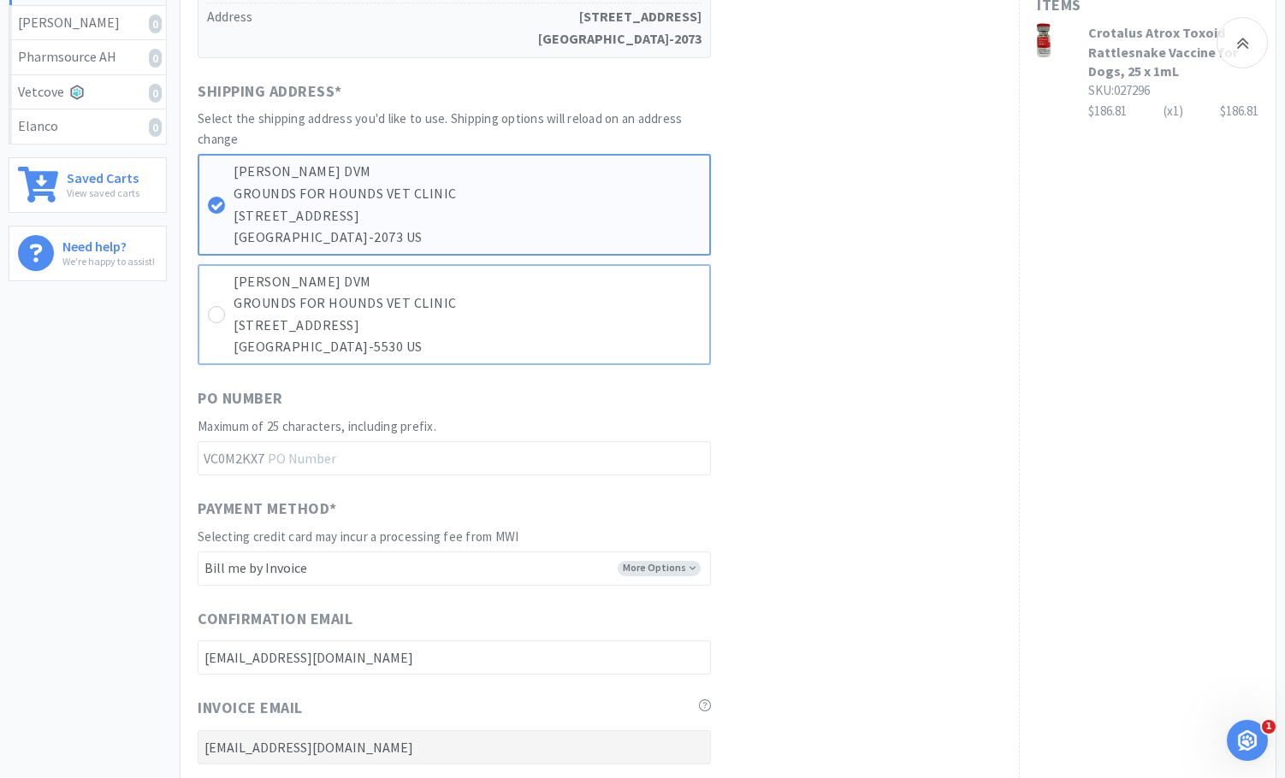
click at [495, 318] on p "[STREET_ADDRESS]" at bounding box center [466, 326] width 467 height 22
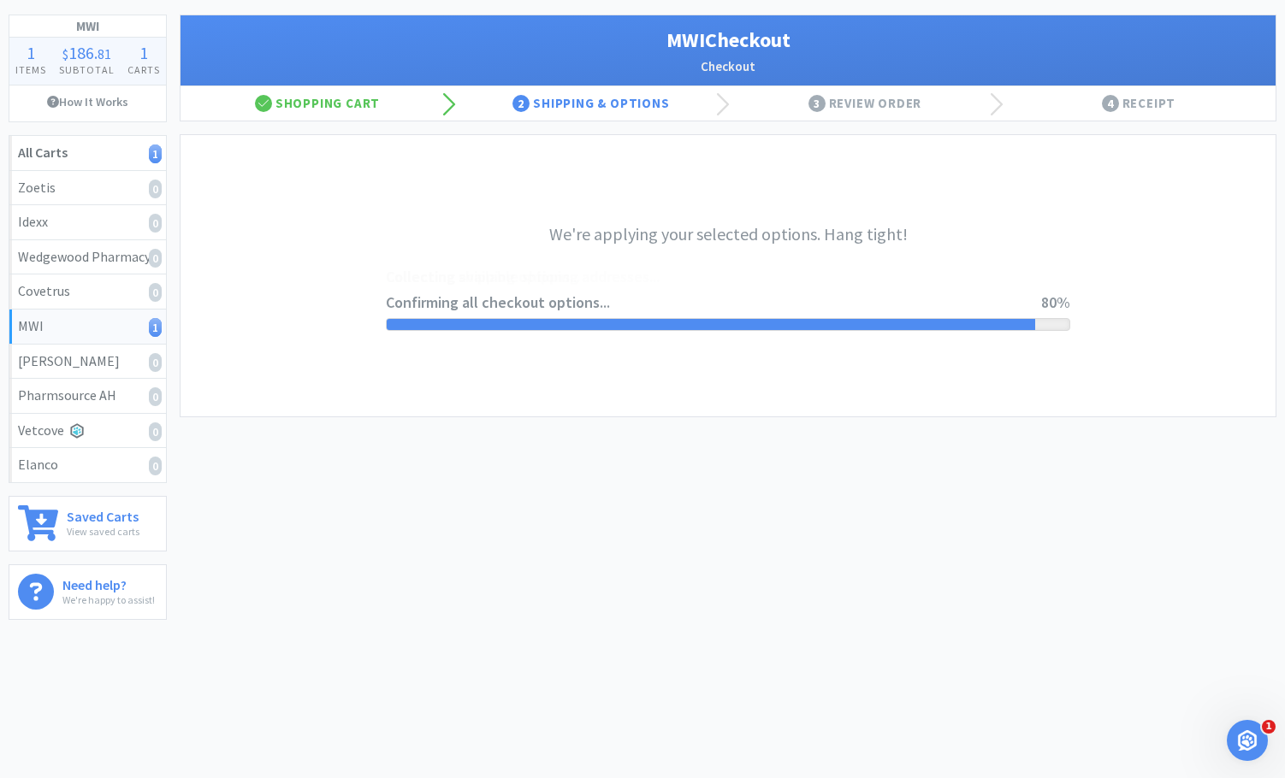
select select "STD_"
select select "GP1"
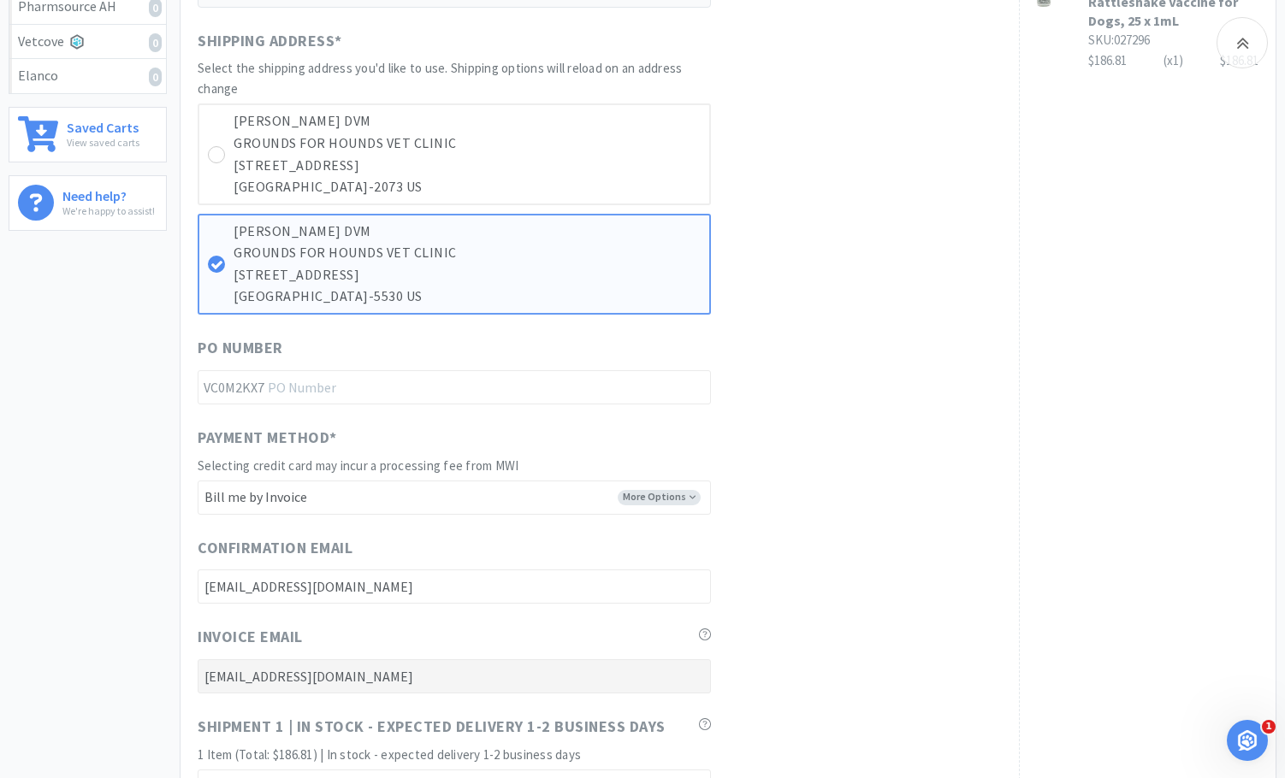
scroll to position [486, 0]
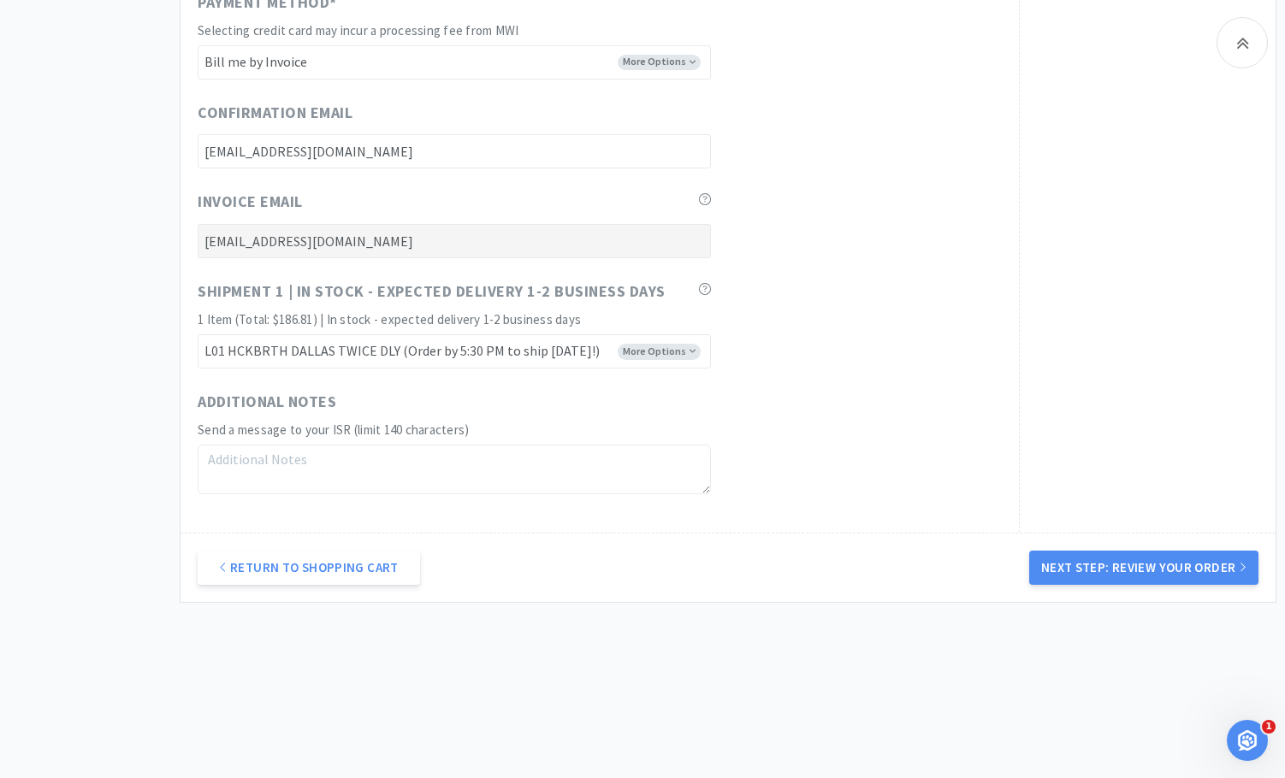
click at [1083, 581] on button "Next Step: Review Your Order" at bounding box center [1143, 568] width 229 height 34
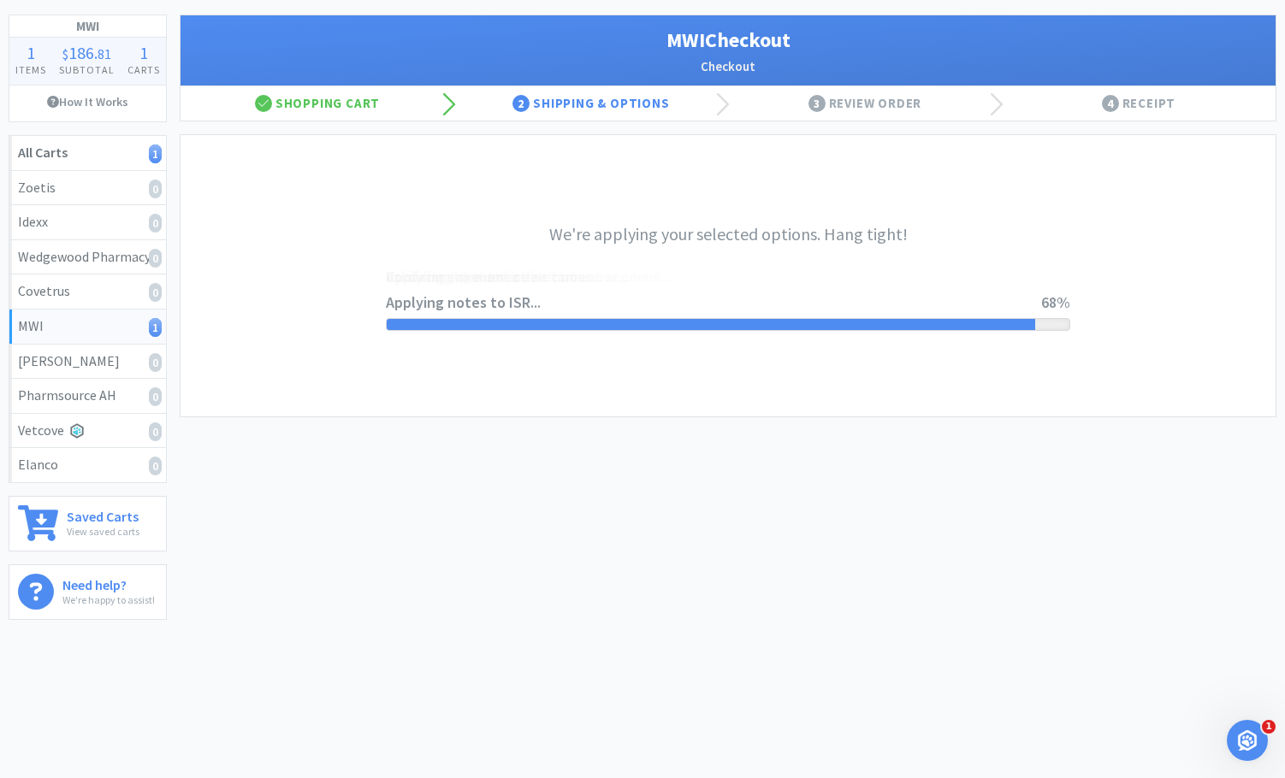
scroll to position [0, 0]
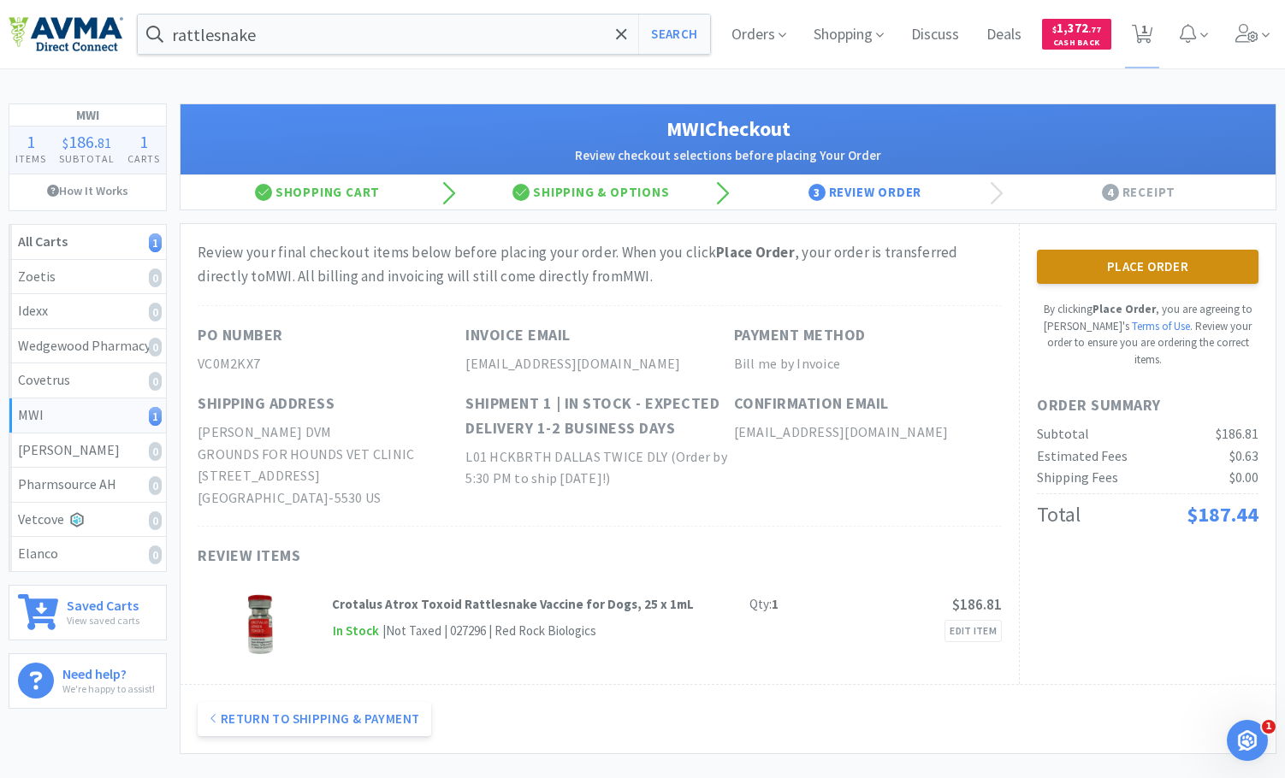
click at [1136, 279] on button "Place Order" at bounding box center [1148, 267] width 222 height 34
